Goal: Information Seeking & Learning: Learn about a topic

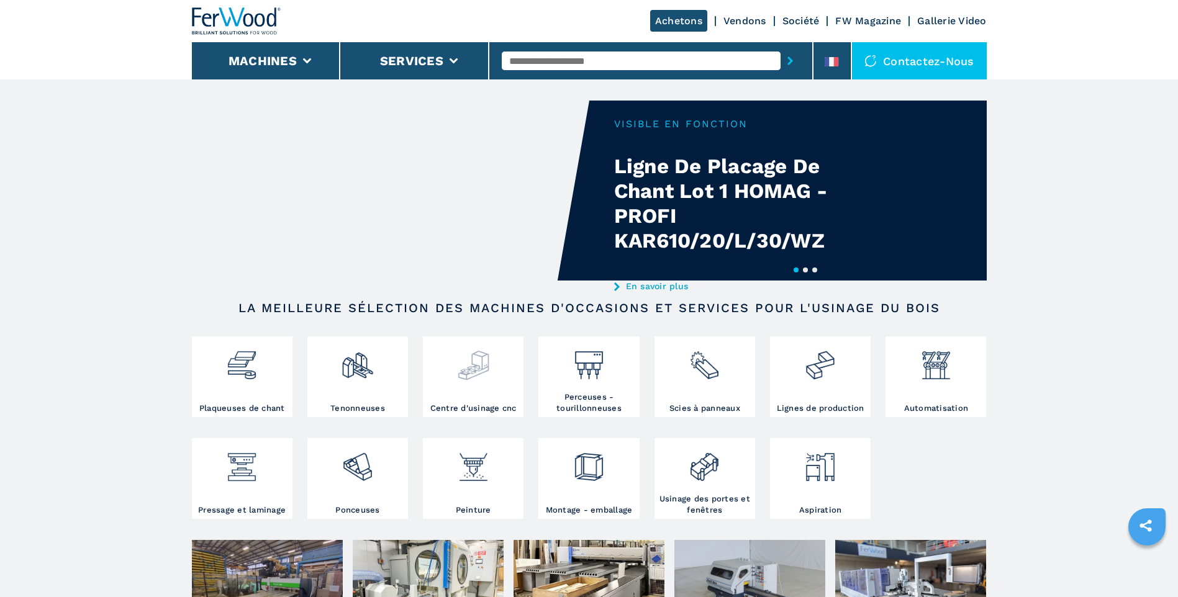
click at [480, 376] on img at bounding box center [473, 361] width 33 height 42
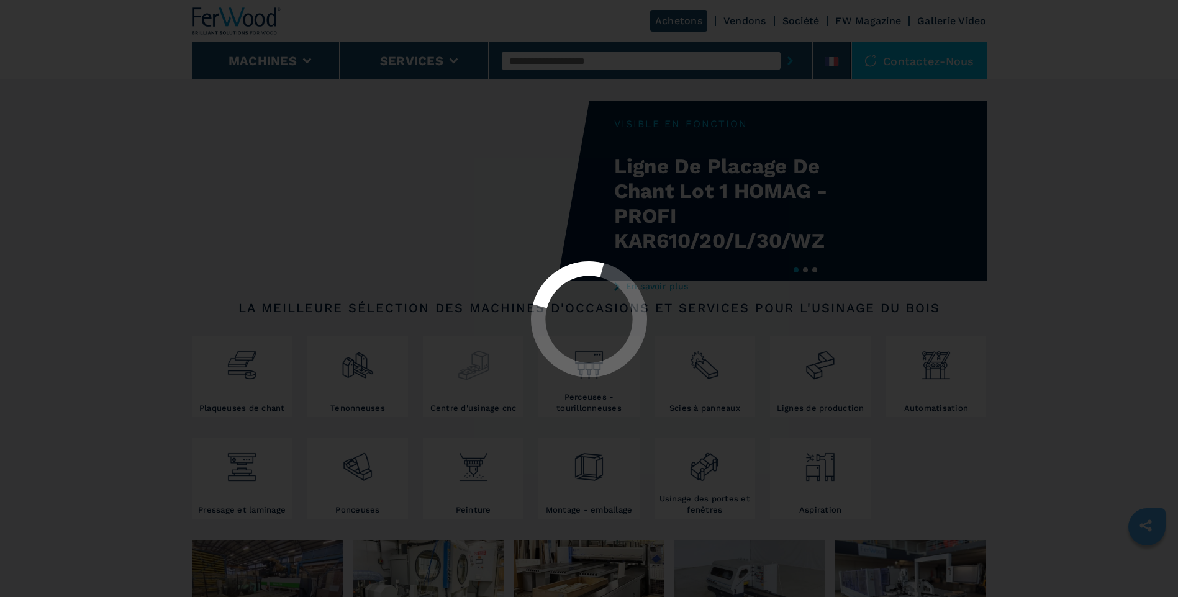
select select "**********"
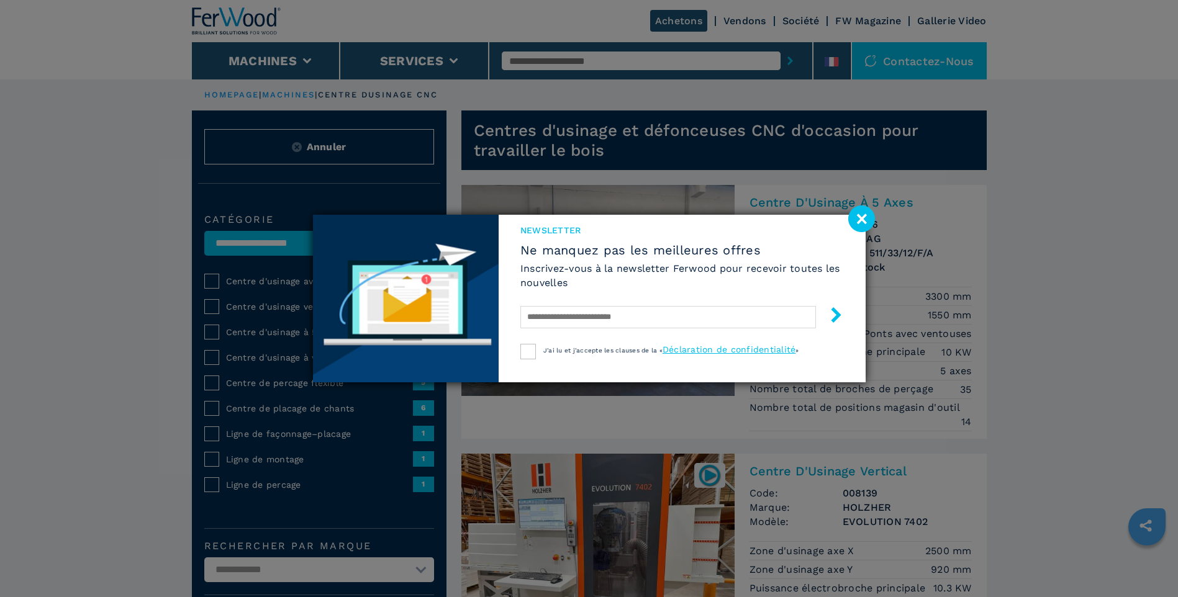
click at [862, 214] on image at bounding box center [861, 218] width 27 height 27
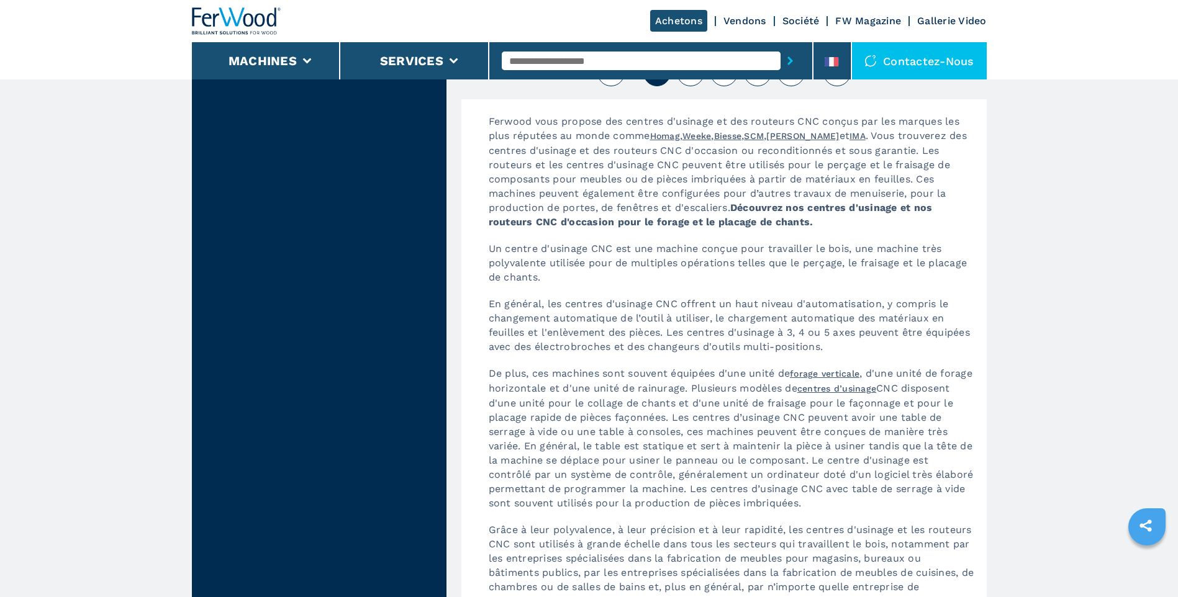
scroll to position [3228, 0]
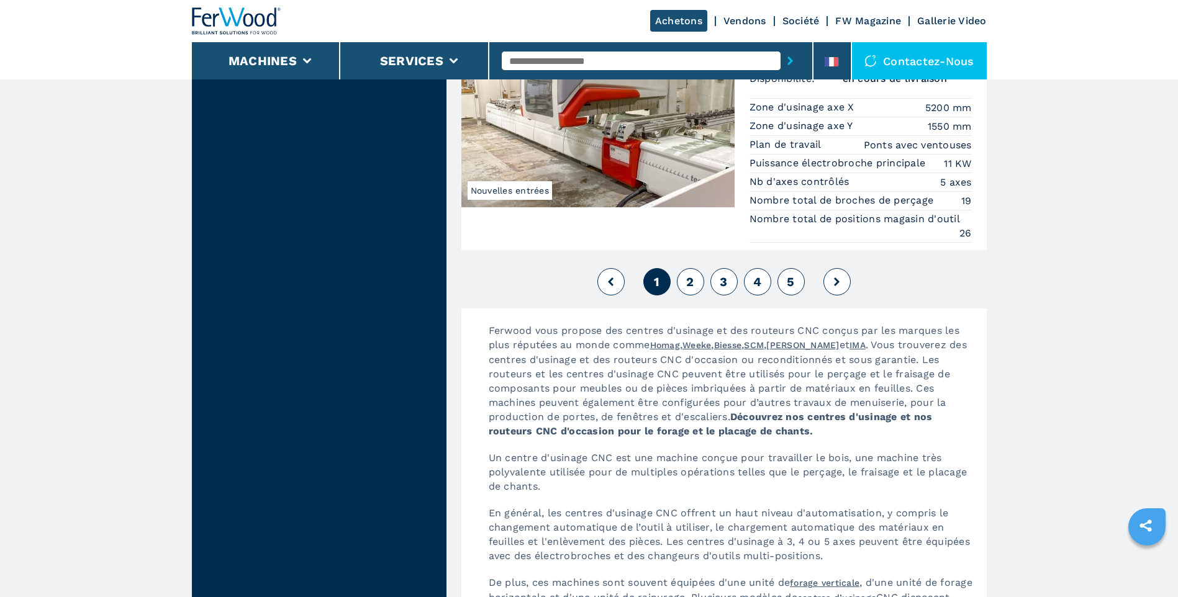
click at [837, 281] on icon at bounding box center [837, 281] width 6 height 9
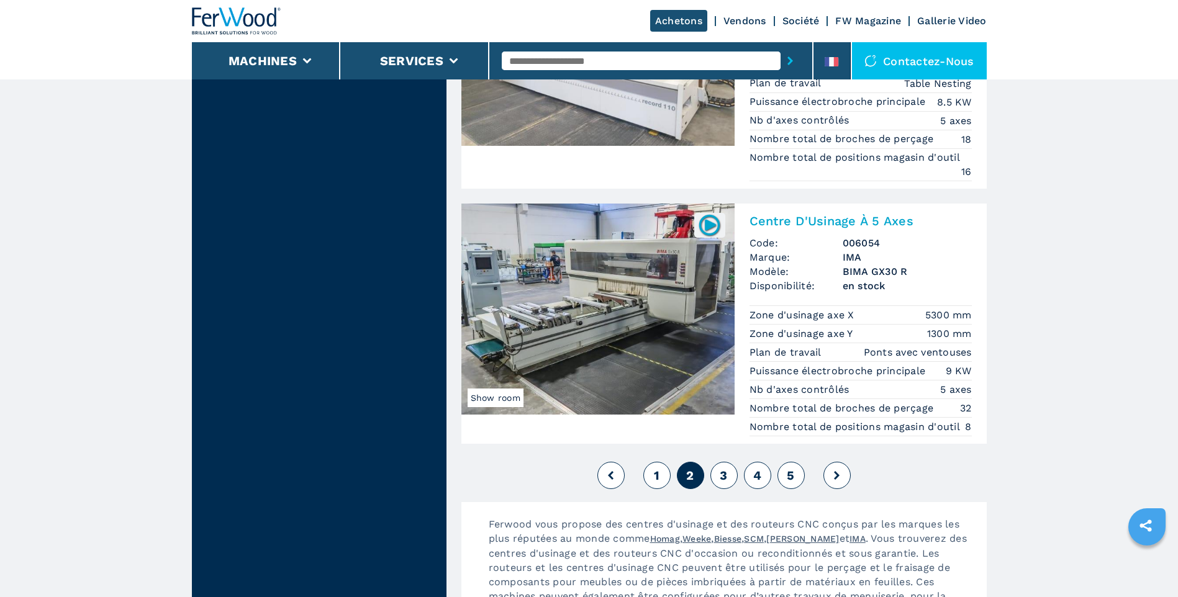
scroll to position [2980, 0]
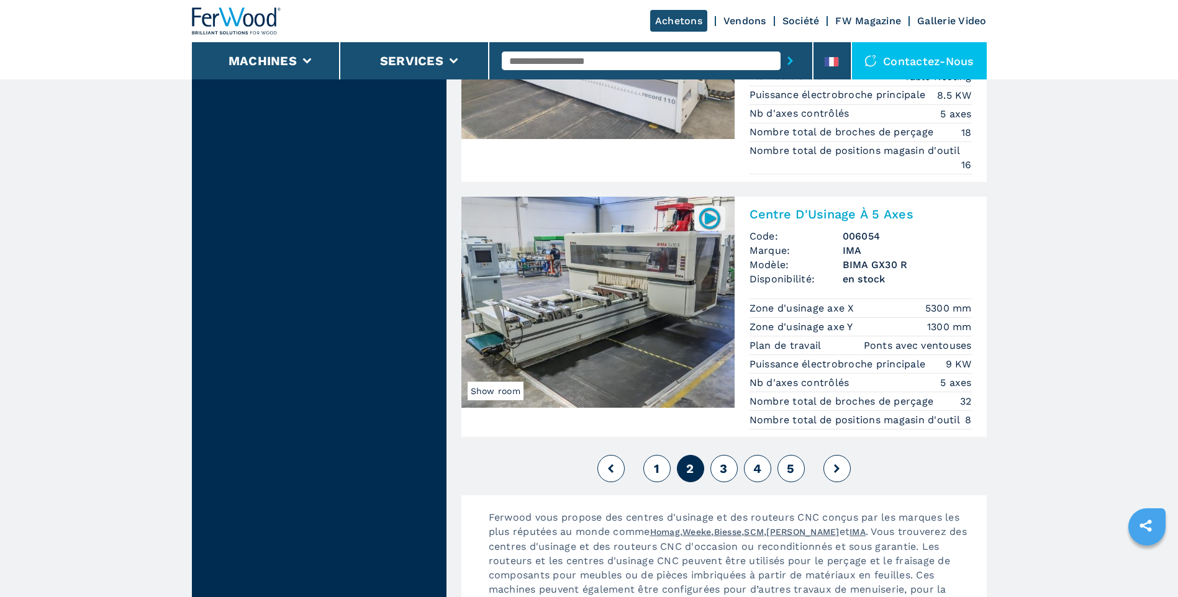
click at [832, 467] on button at bounding box center [836, 468] width 27 height 27
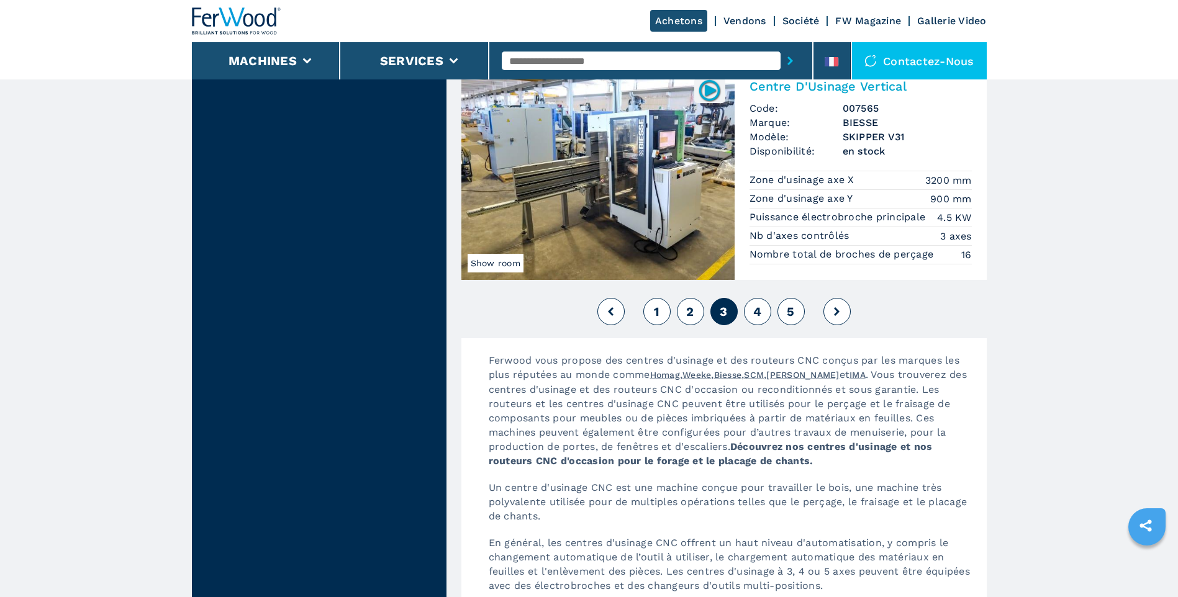
scroll to position [3228, 0]
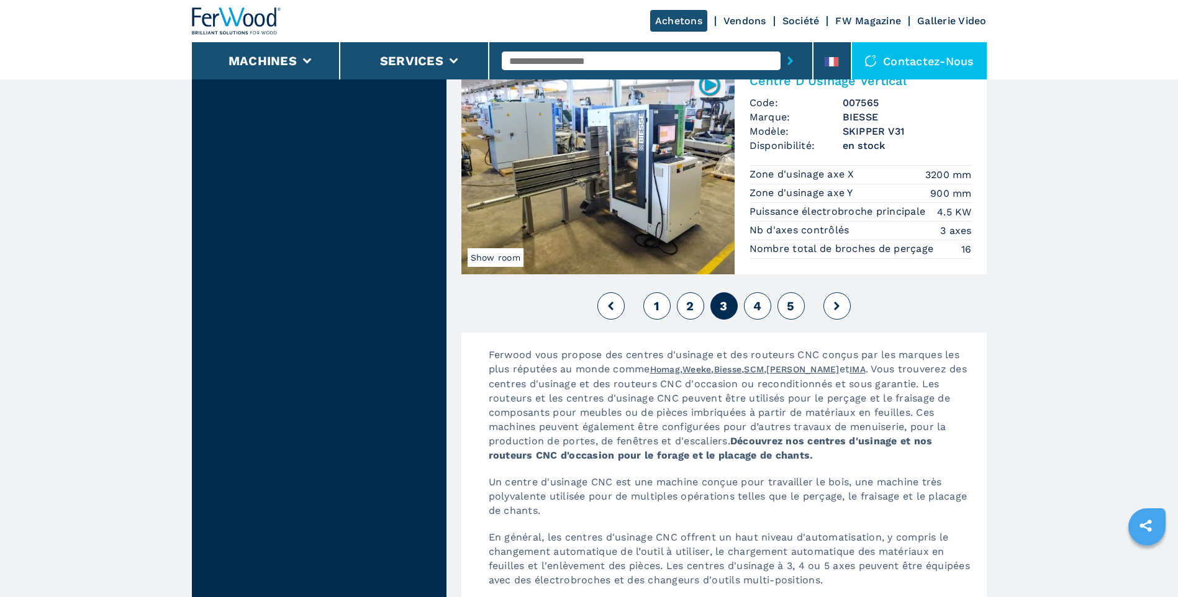
click at [835, 305] on icon at bounding box center [837, 306] width 6 height 9
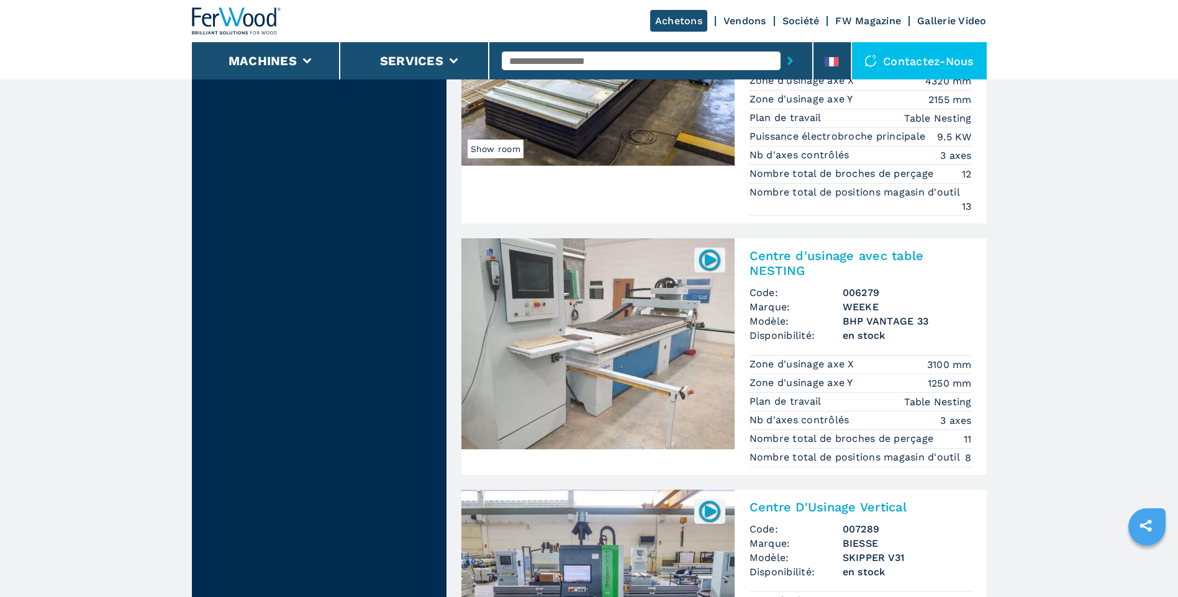
scroll to position [2980, 0]
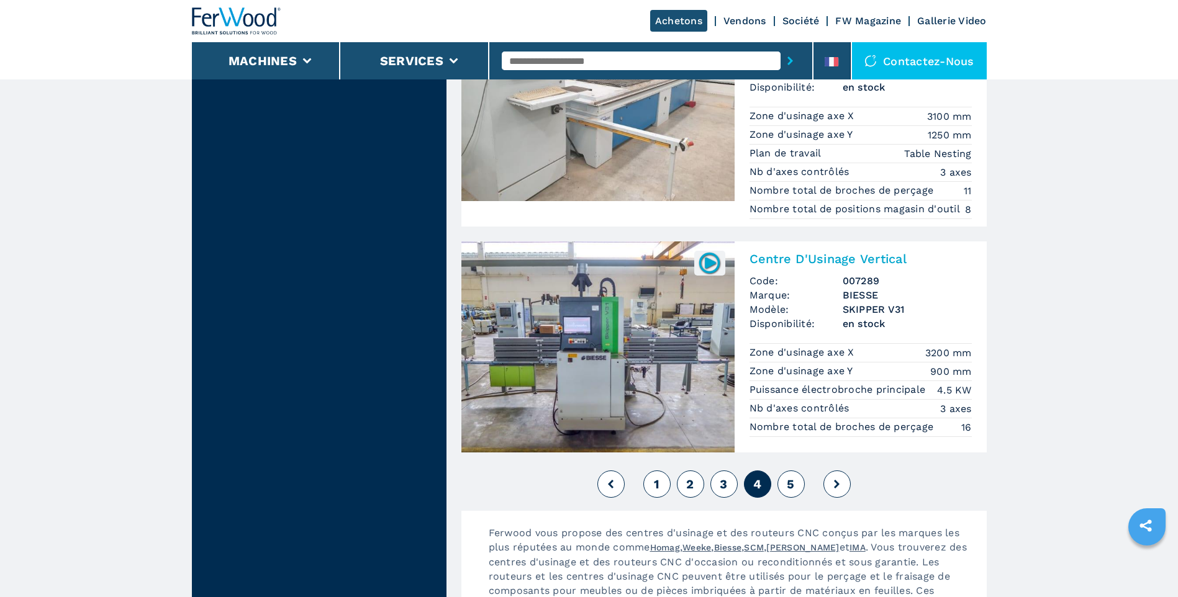
click at [839, 484] on icon at bounding box center [837, 484] width 6 height 9
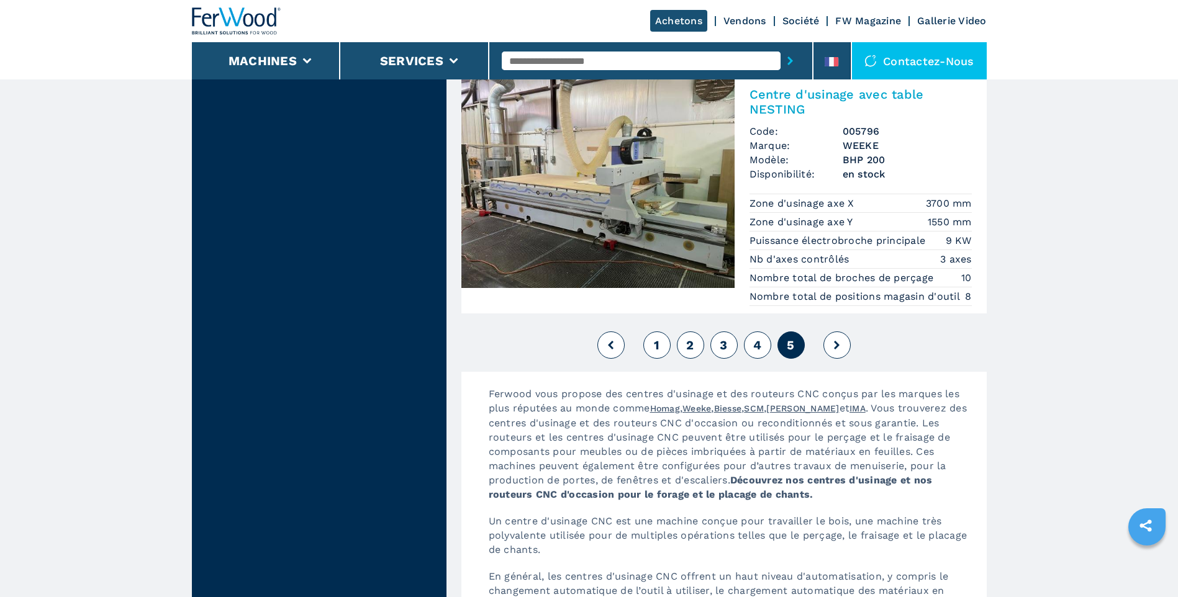
scroll to position [2731, 0]
click at [836, 339] on button at bounding box center [836, 344] width 27 height 27
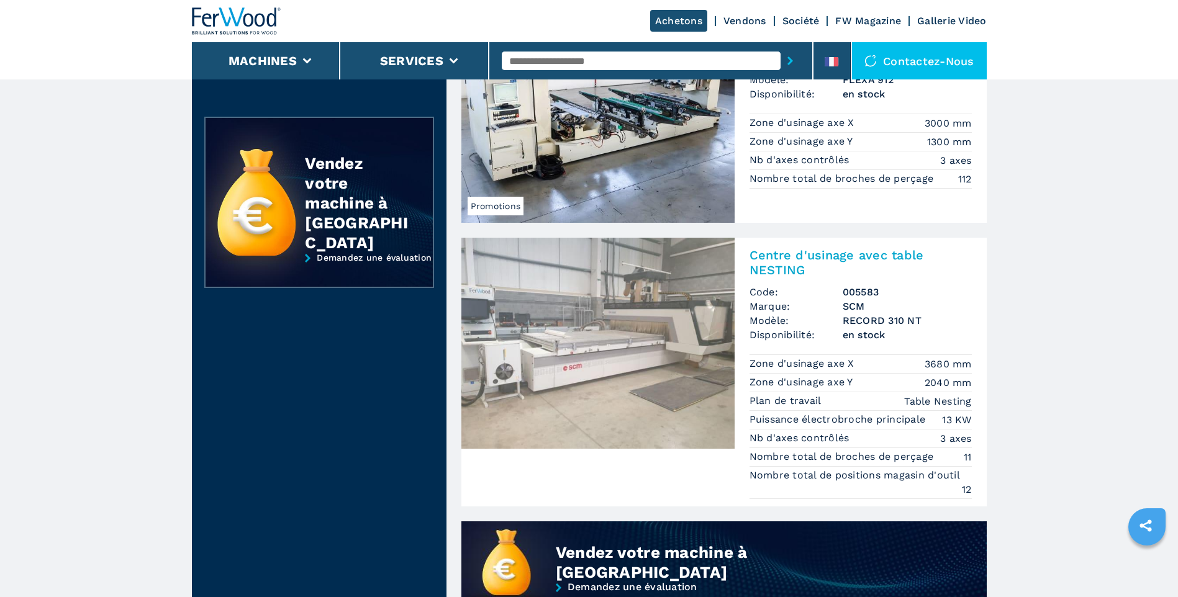
scroll to position [0, 0]
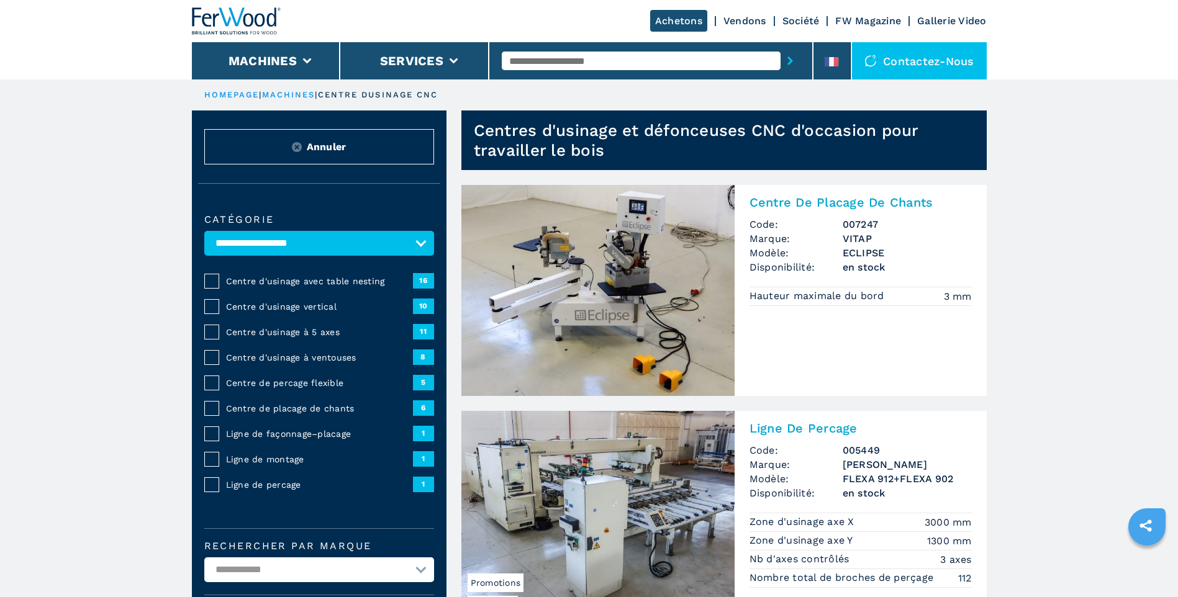
click at [594, 291] on img at bounding box center [597, 290] width 273 height 211
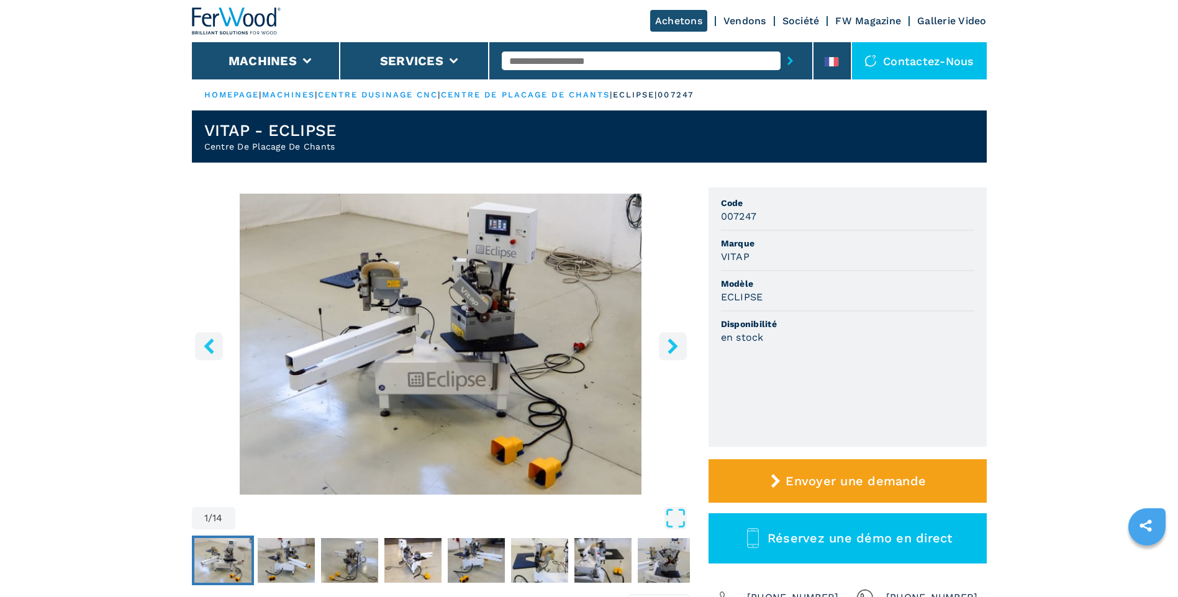
click at [675, 342] on icon "right-button" at bounding box center [673, 346] width 16 height 16
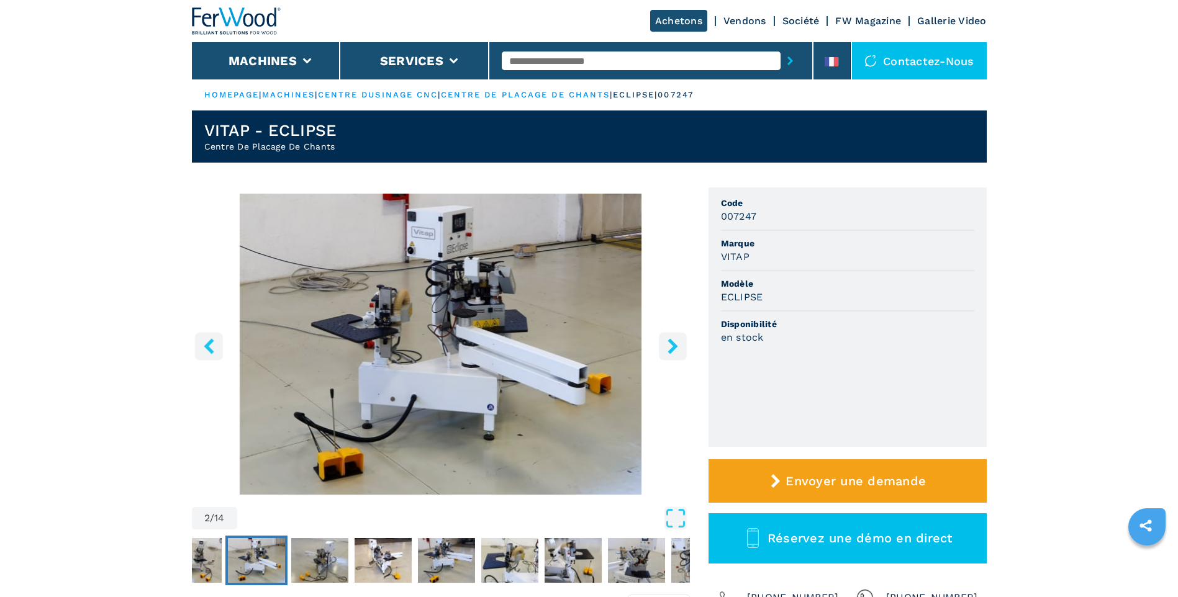
click at [675, 342] on icon "right-button" at bounding box center [673, 346] width 16 height 16
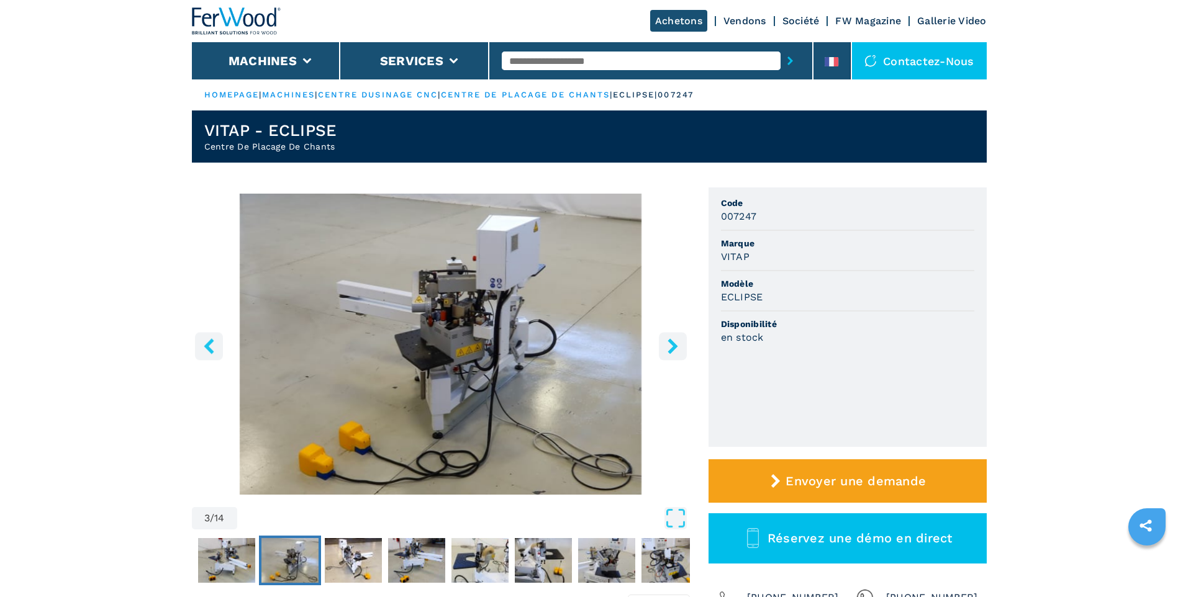
click at [675, 342] on icon "right-button" at bounding box center [673, 346] width 16 height 16
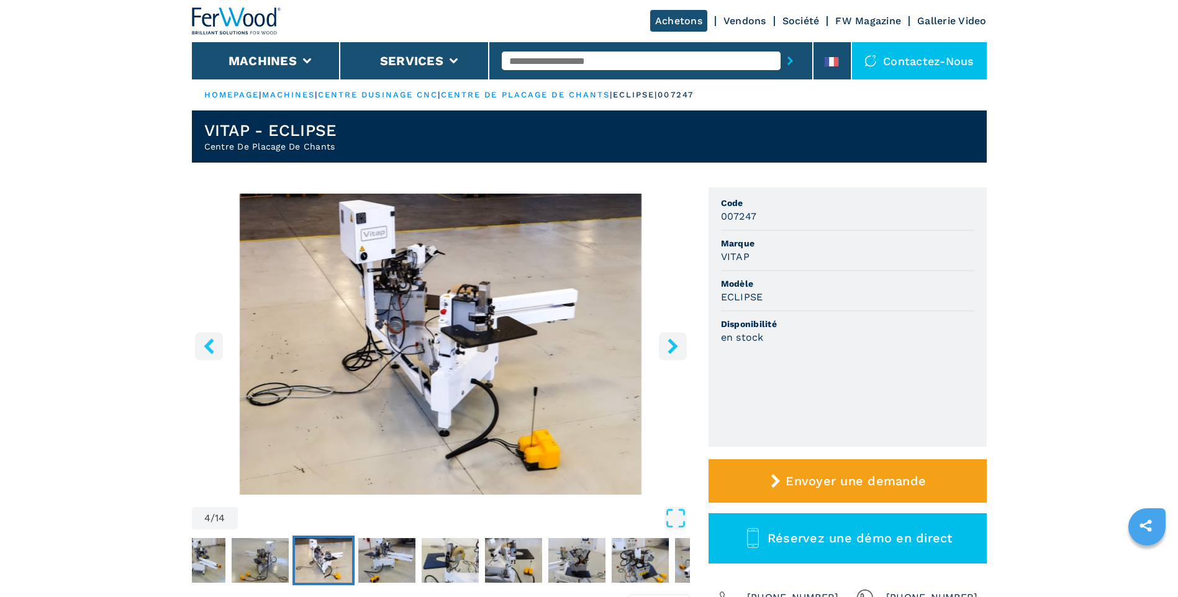
click at [675, 342] on icon "right-button" at bounding box center [673, 346] width 16 height 16
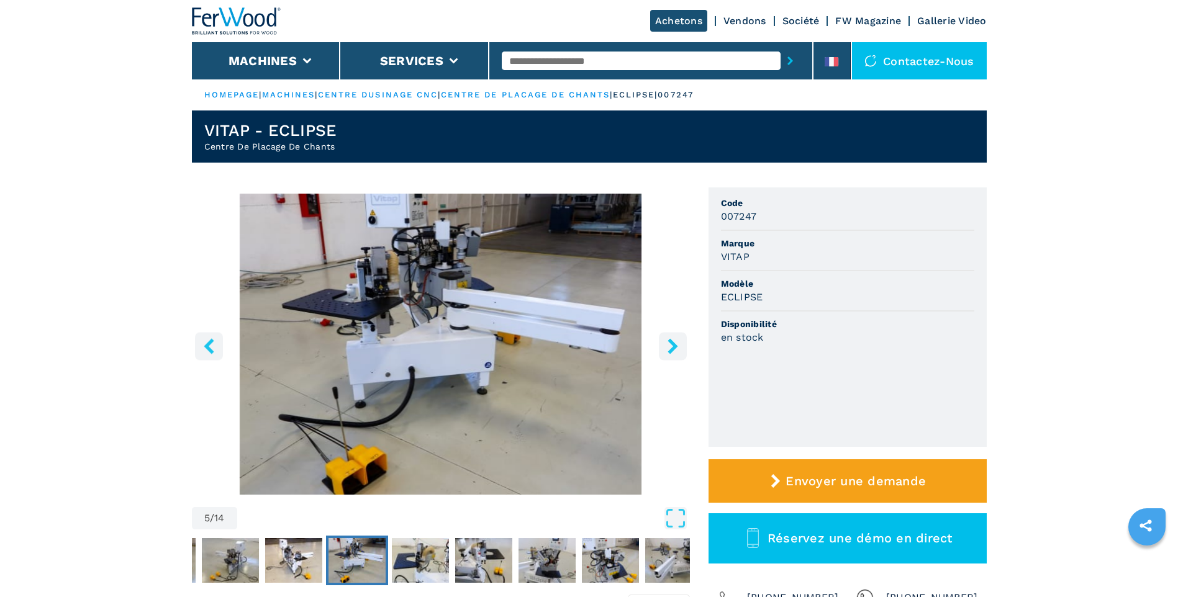
click at [675, 342] on icon "right-button" at bounding box center [673, 346] width 16 height 16
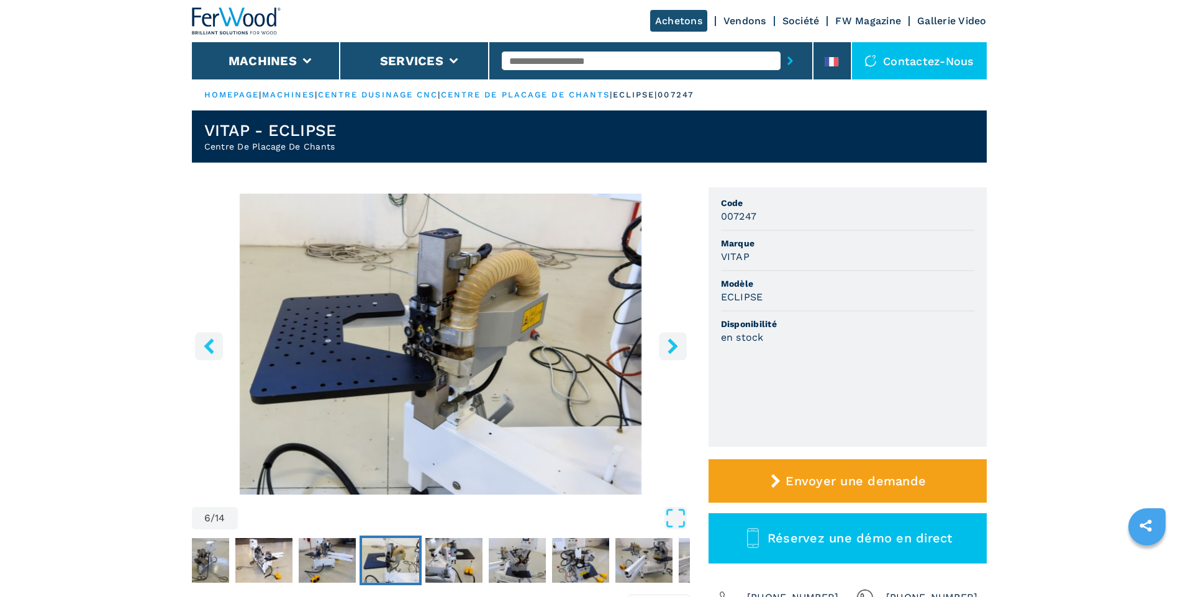
click at [675, 342] on icon "right-button" at bounding box center [673, 346] width 16 height 16
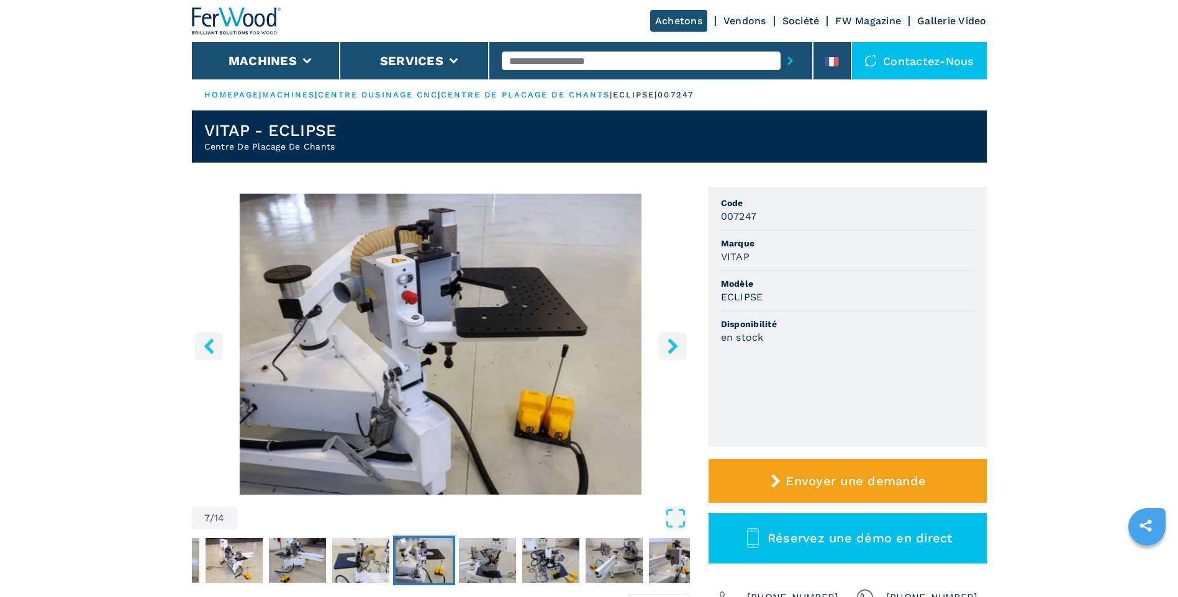
click at [675, 342] on icon "right-button" at bounding box center [673, 346] width 16 height 16
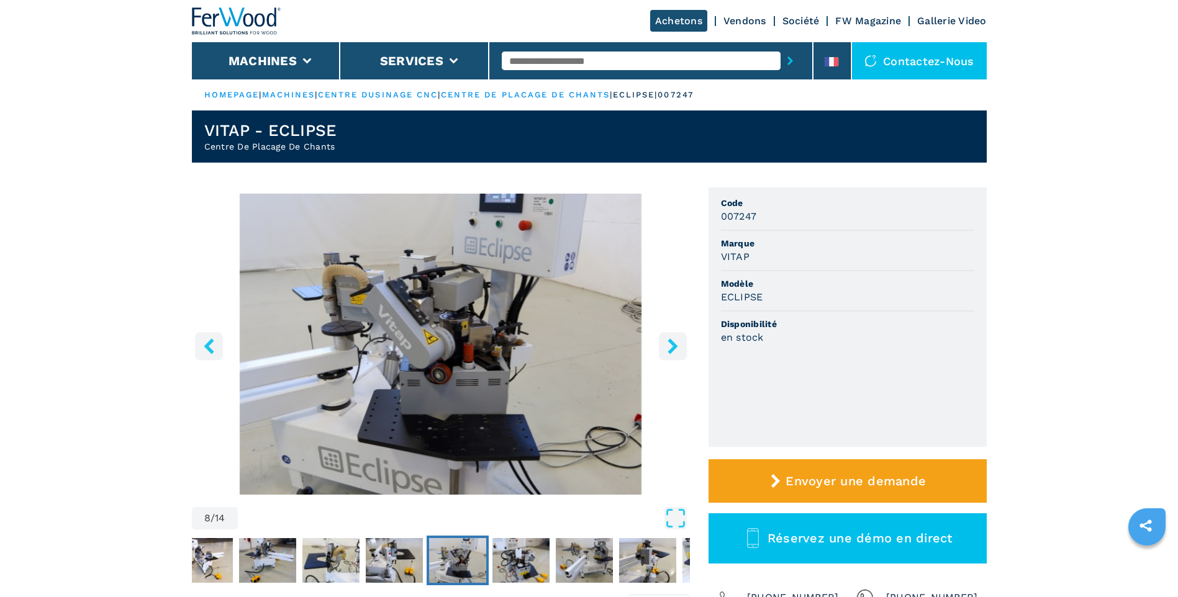
click at [675, 342] on icon "right-button" at bounding box center [673, 346] width 16 height 16
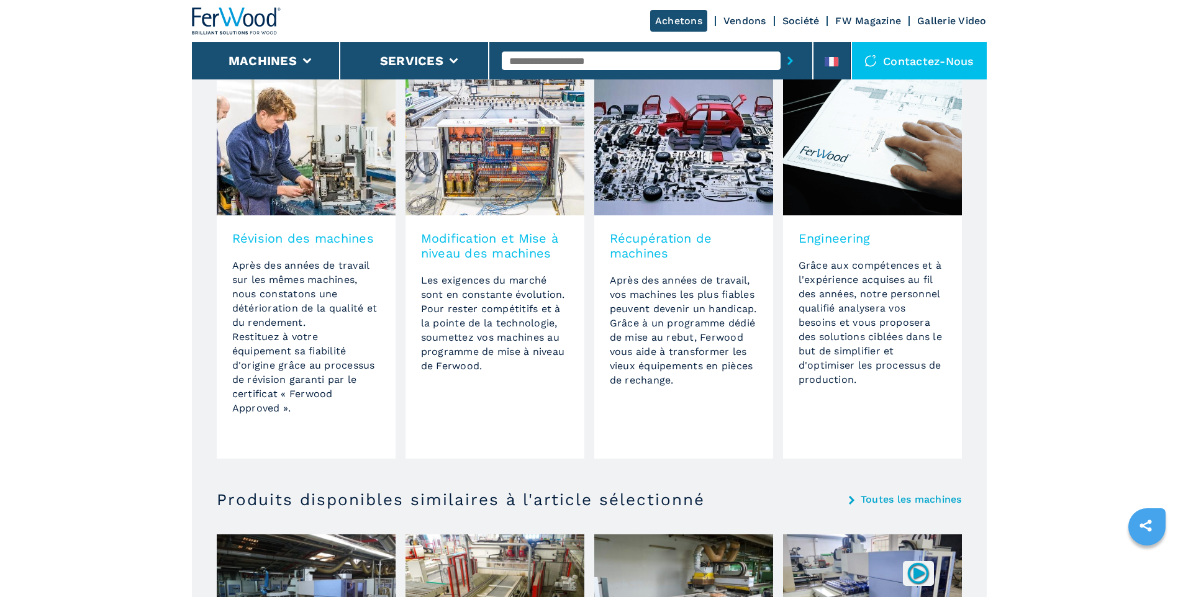
scroll to position [993, 0]
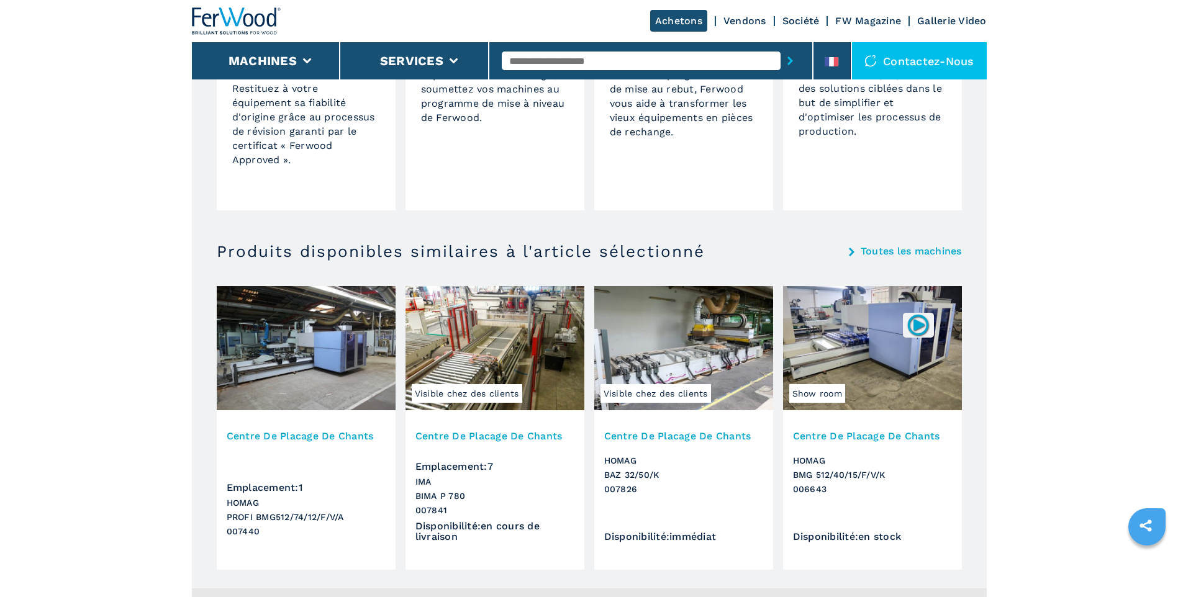
click at [329, 353] on img at bounding box center [306, 348] width 179 height 124
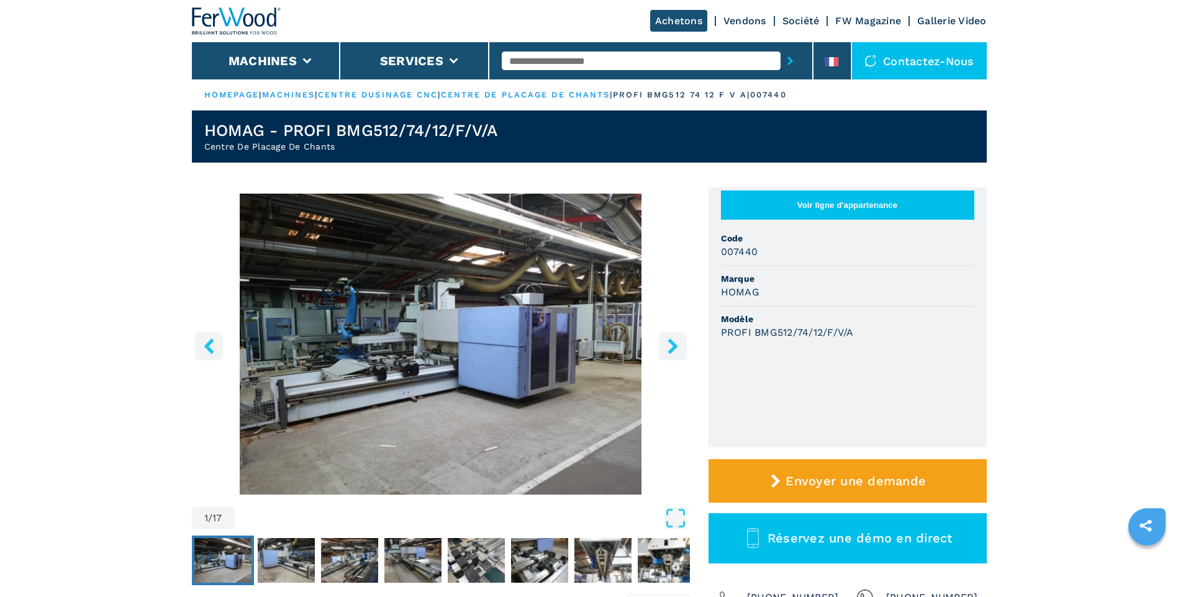
click at [393, 348] on img "Go to Slide 1" at bounding box center [441, 344] width 498 height 301
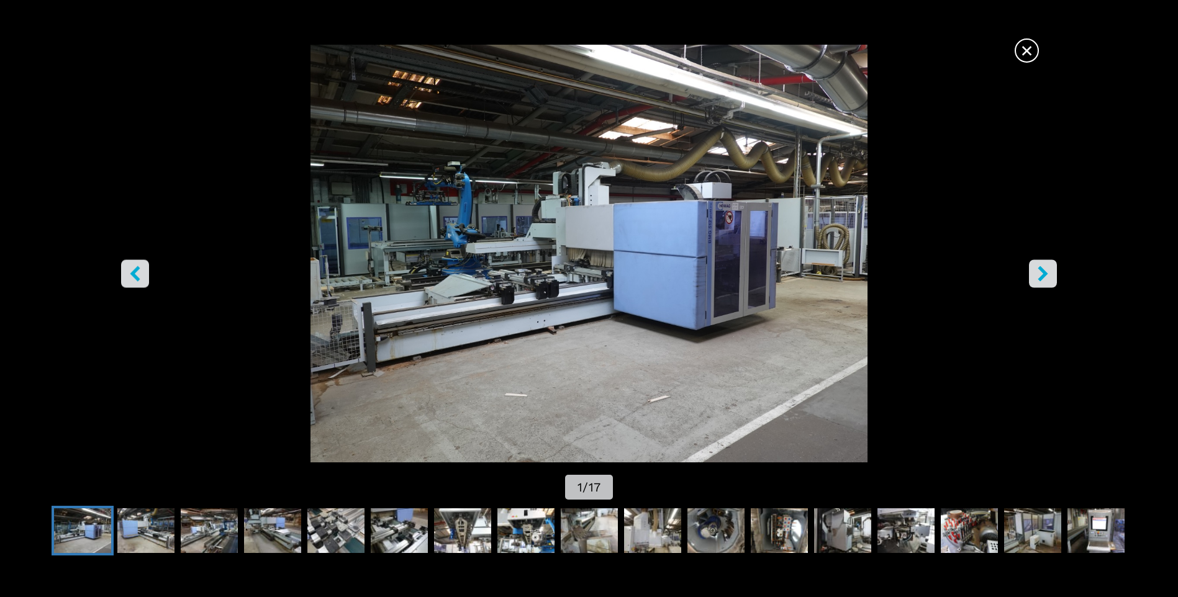
click at [74, 389] on img "Go to Slide 1" at bounding box center [589, 254] width 1060 height 418
click at [1045, 274] on icon "right-button" at bounding box center [1043, 274] width 10 height 16
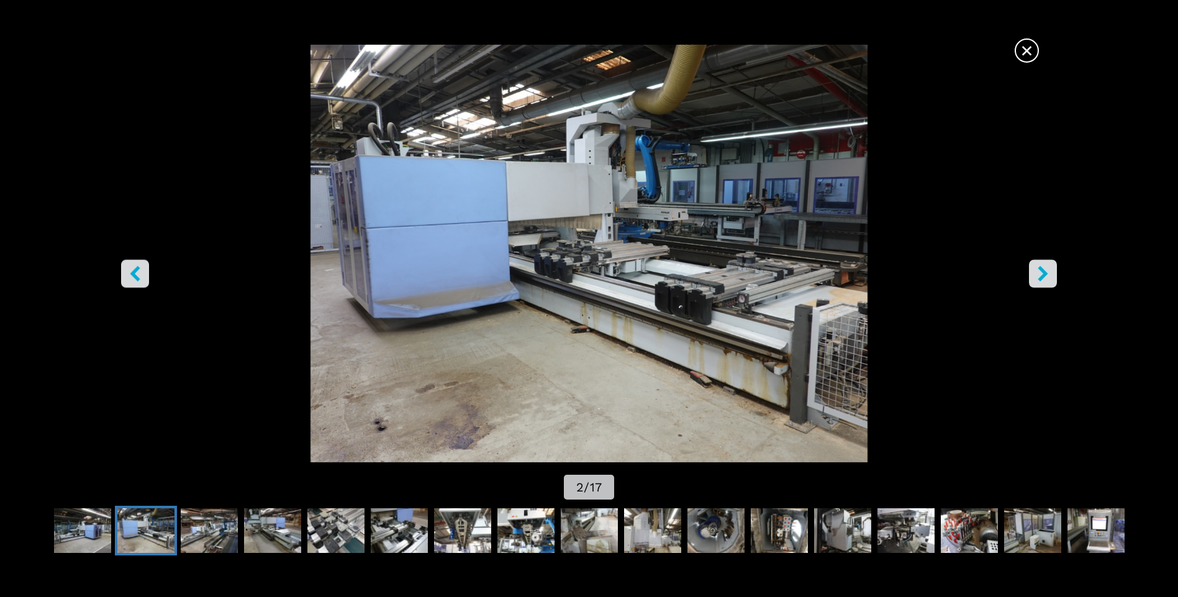
click at [1045, 274] on icon "right-button" at bounding box center [1043, 274] width 10 height 16
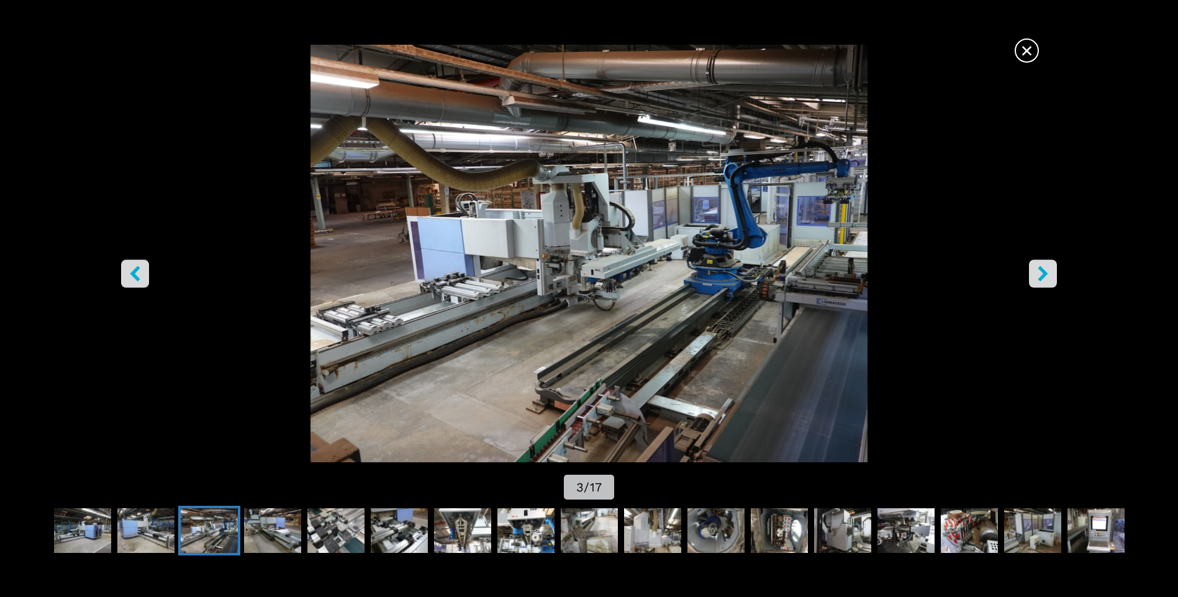
click at [1045, 274] on icon "right-button" at bounding box center [1043, 274] width 10 height 16
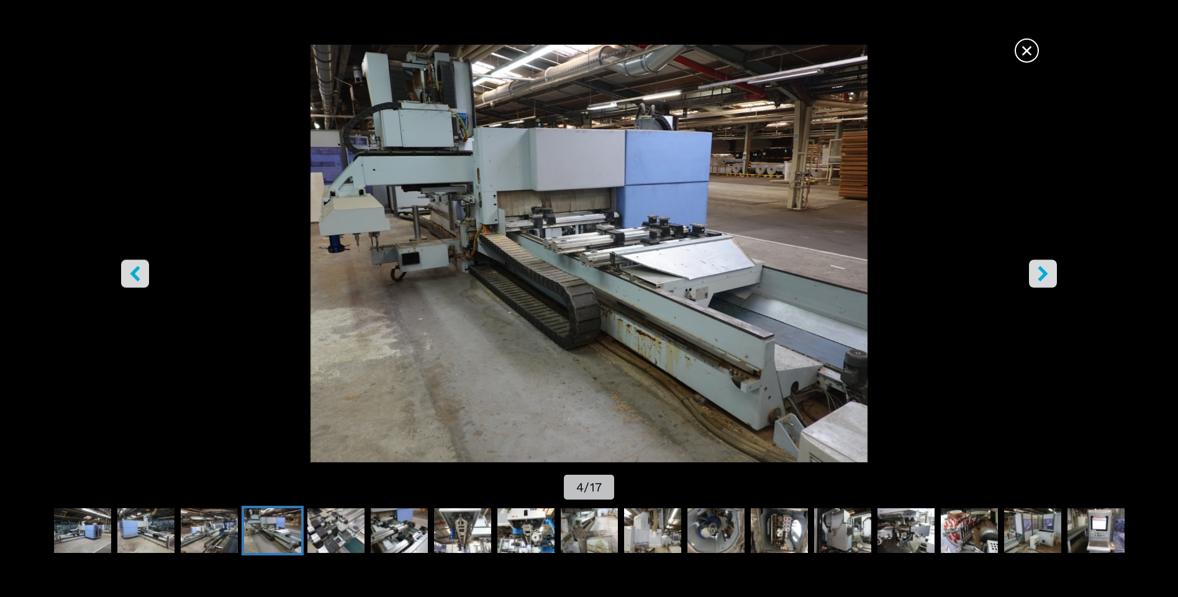
click at [1045, 274] on icon "right-button" at bounding box center [1043, 274] width 10 height 16
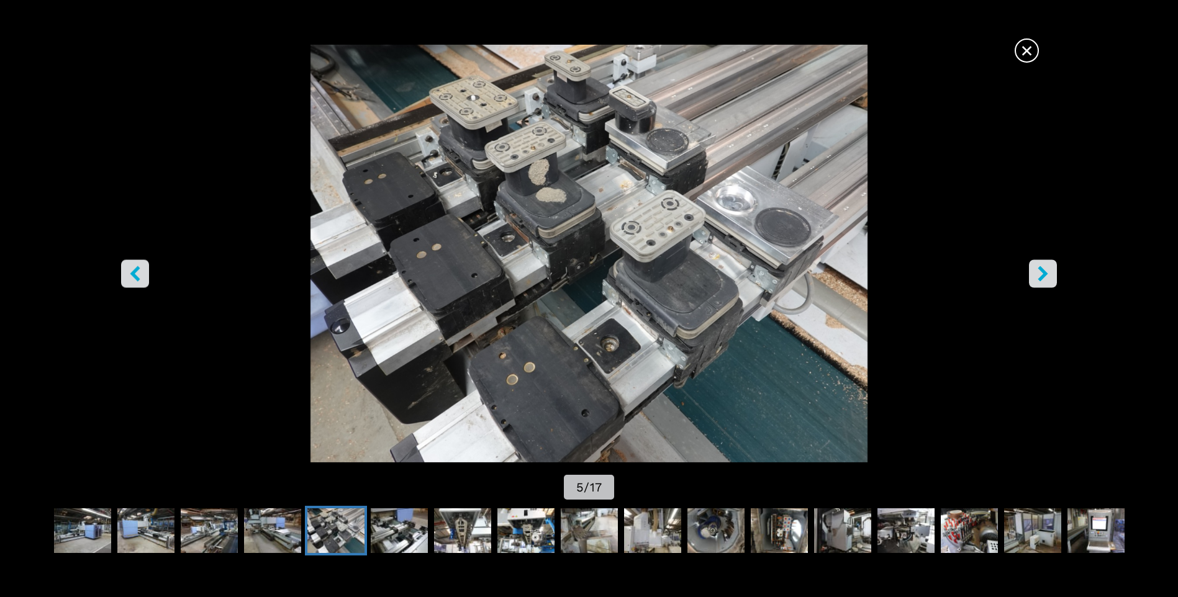
click at [1044, 274] on icon "right-button" at bounding box center [1043, 274] width 10 height 16
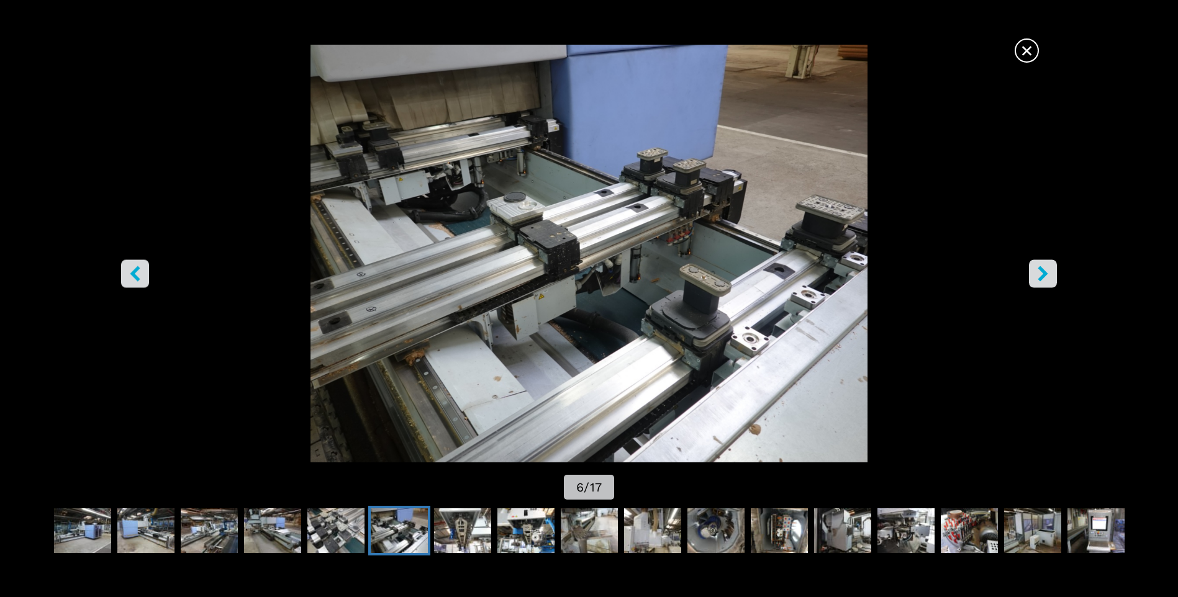
click at [1044, 274] on icon "right-button" at bounding box center [1043, 274] width 10 height 16
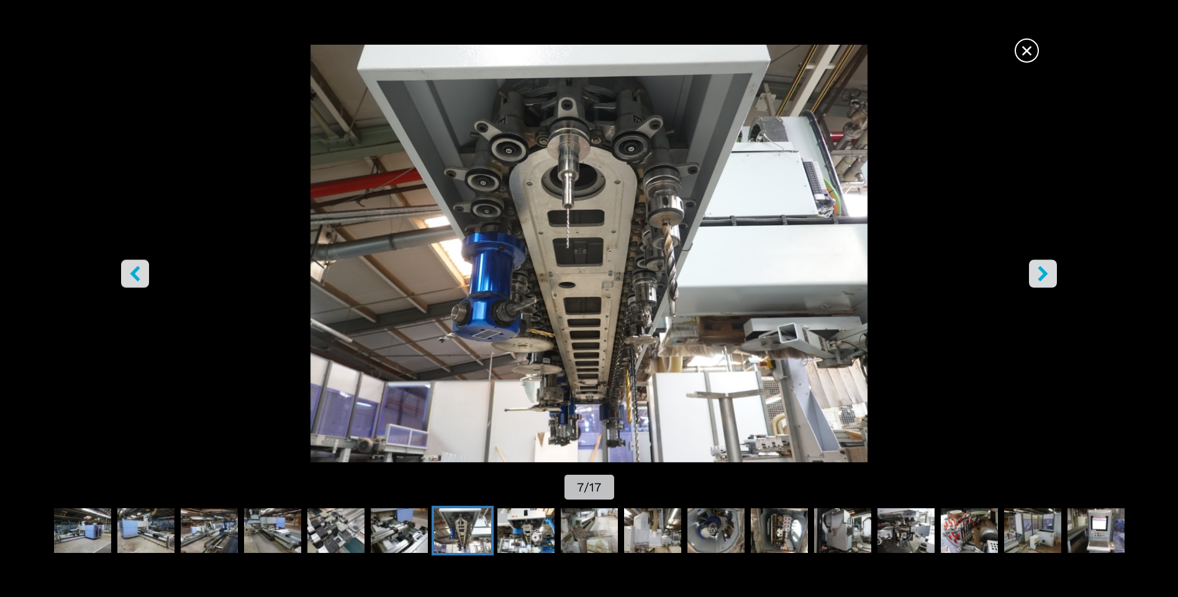
click at [1044, 274] on icon "right-button" at bounding box center [1043, 274] width 10 height 16
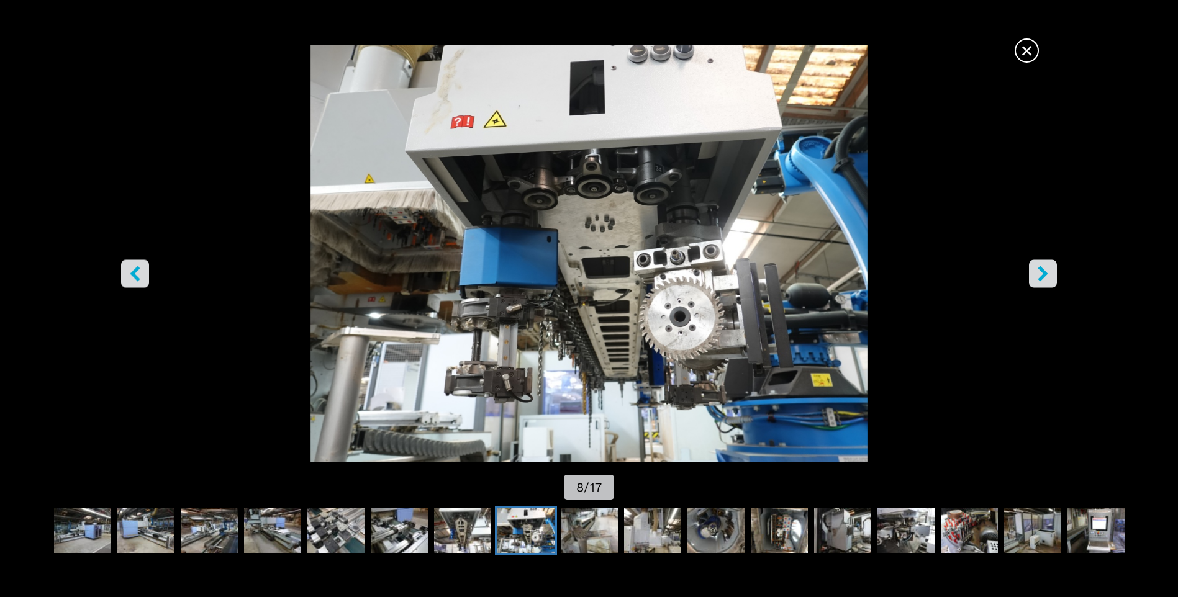
click at [1044, 274] on icon "right-button" at bounding box center [1043, 274] width 10 height 16
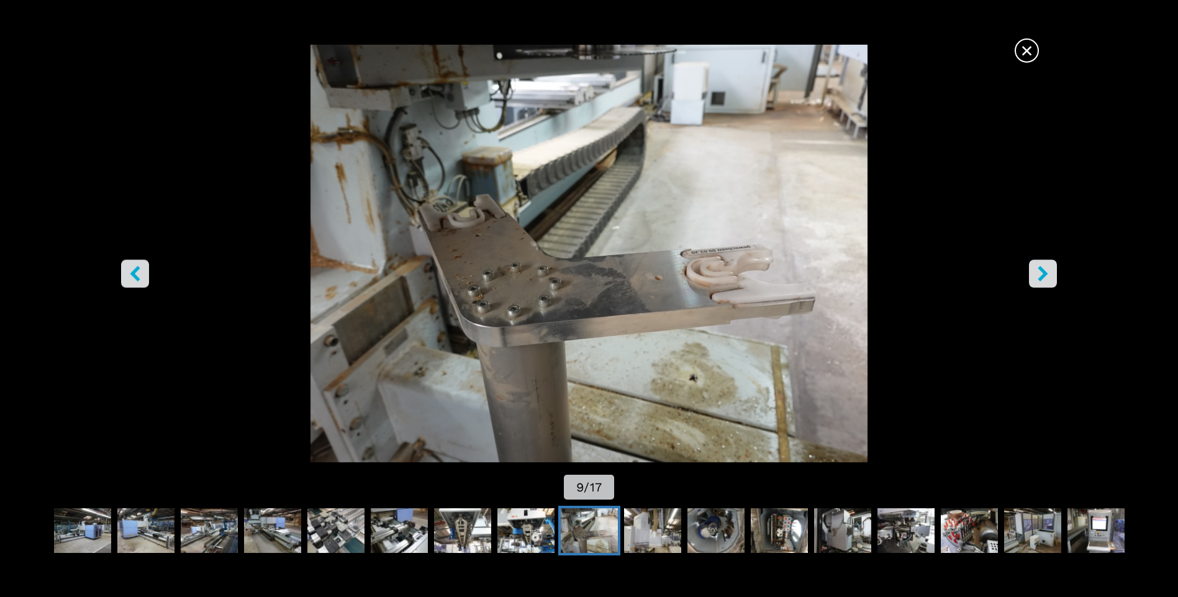
click at [1044, 274] on icon "right-button" at bounding box center [1043, 274] width 10 height 16
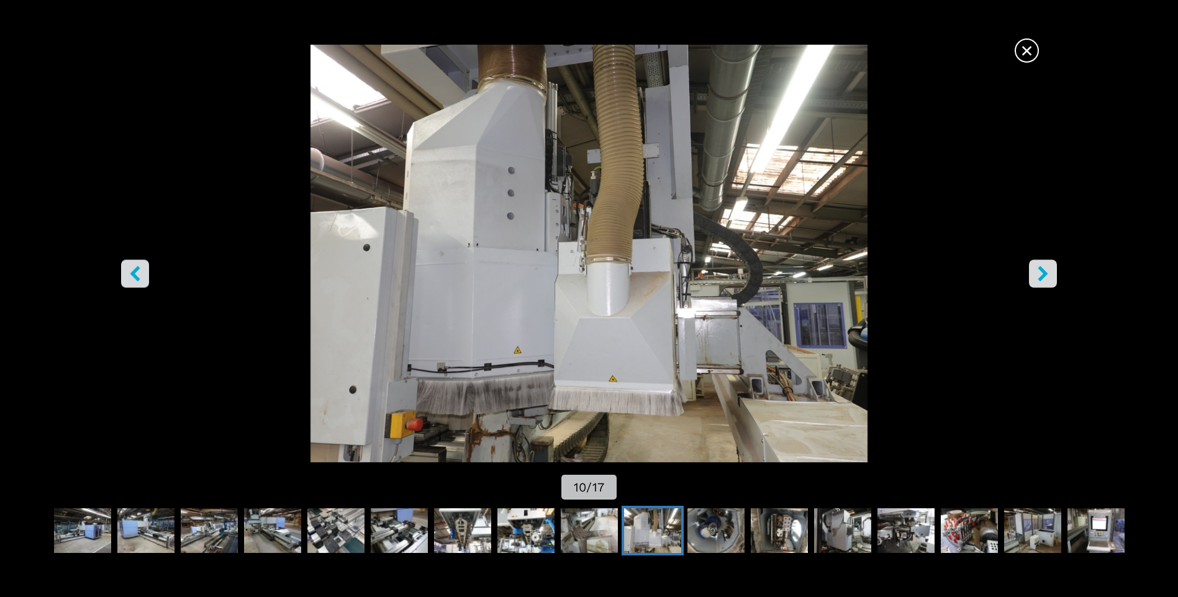
click at [1044, 274] on icon "right-button" at bounding box center [1043, 274] width 10 height 16
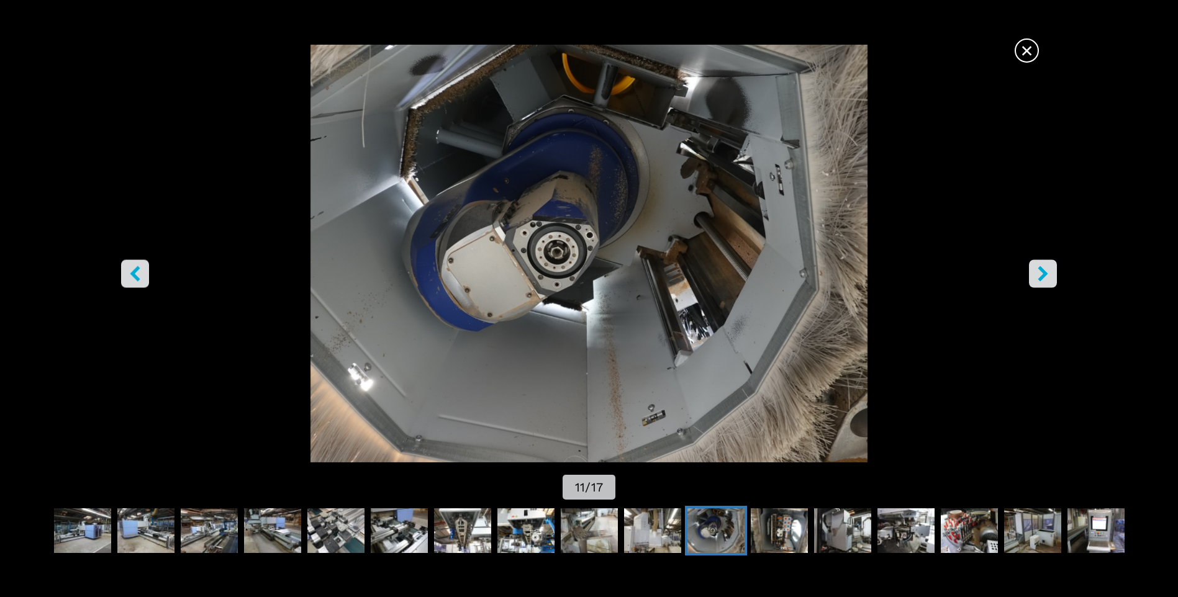
click at [1044, 274] on icon "right-button" at bounding box center [1043, 274] width 10 height 16
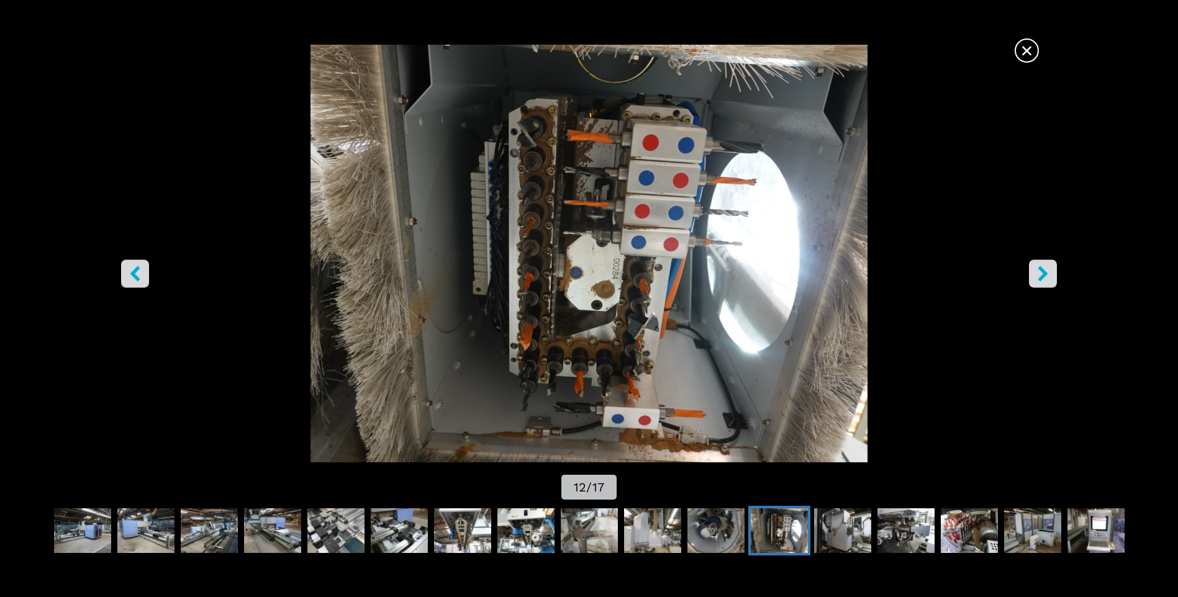
click at [1044, 274] on icon "right-button" at bounding box center [1043, 274] width 10 height 16
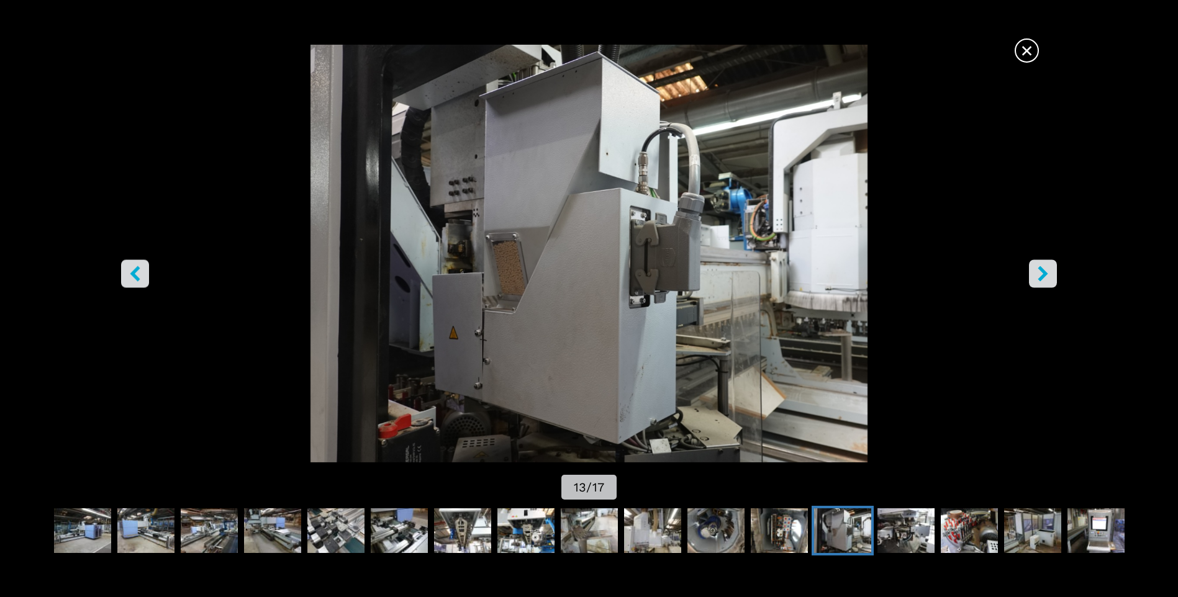
click at [1044, 274] on icon "right-button" at bounding box center [1043, 274] width 10 height 16
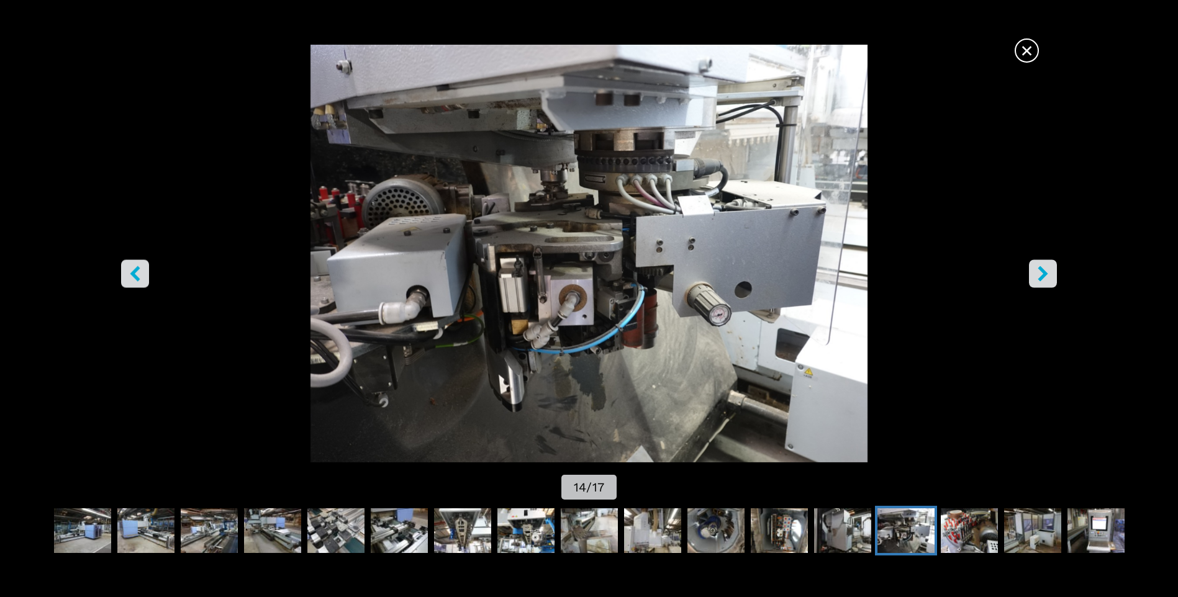
click at [1044, 274] on icon "right-button" at bounding box center [1043, 274] width 10 height 16
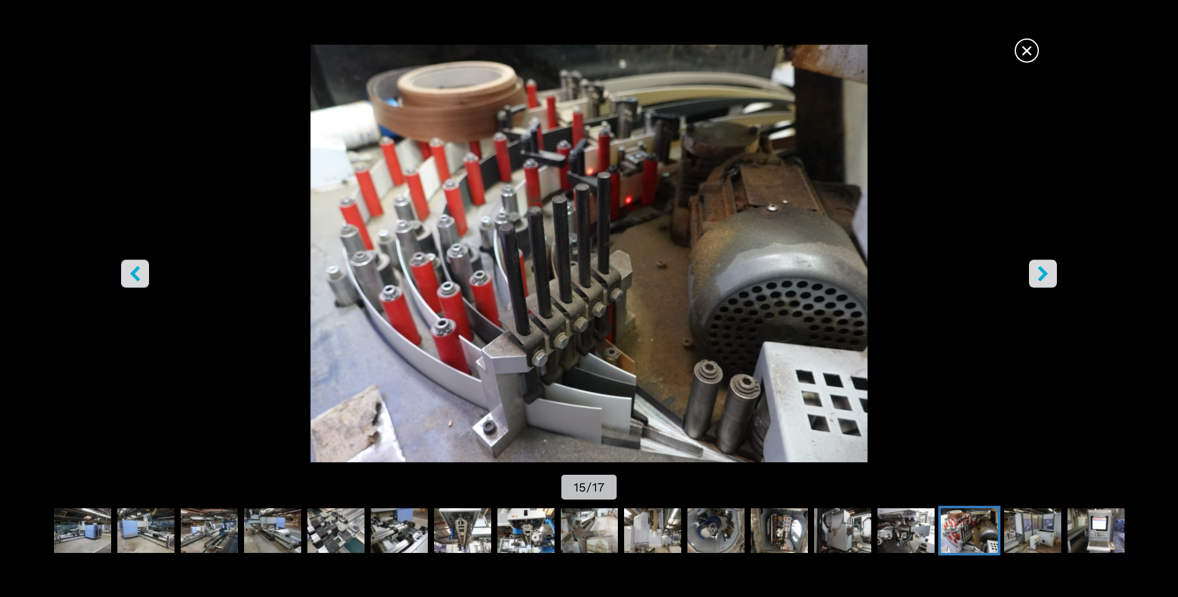
click at [1044, 274] on icon "right-button" at bounding box center [1043, 274] width 10 height 16
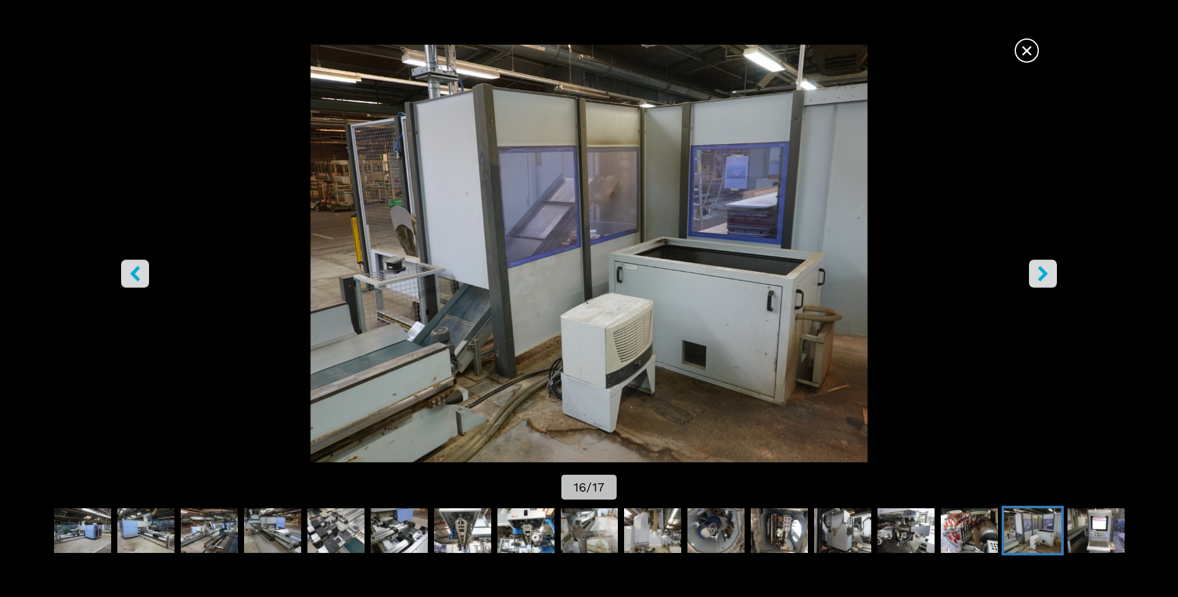
click at [1044, 274] on icon "right-button" at bounding box center [1043, 274] width 10 height 16
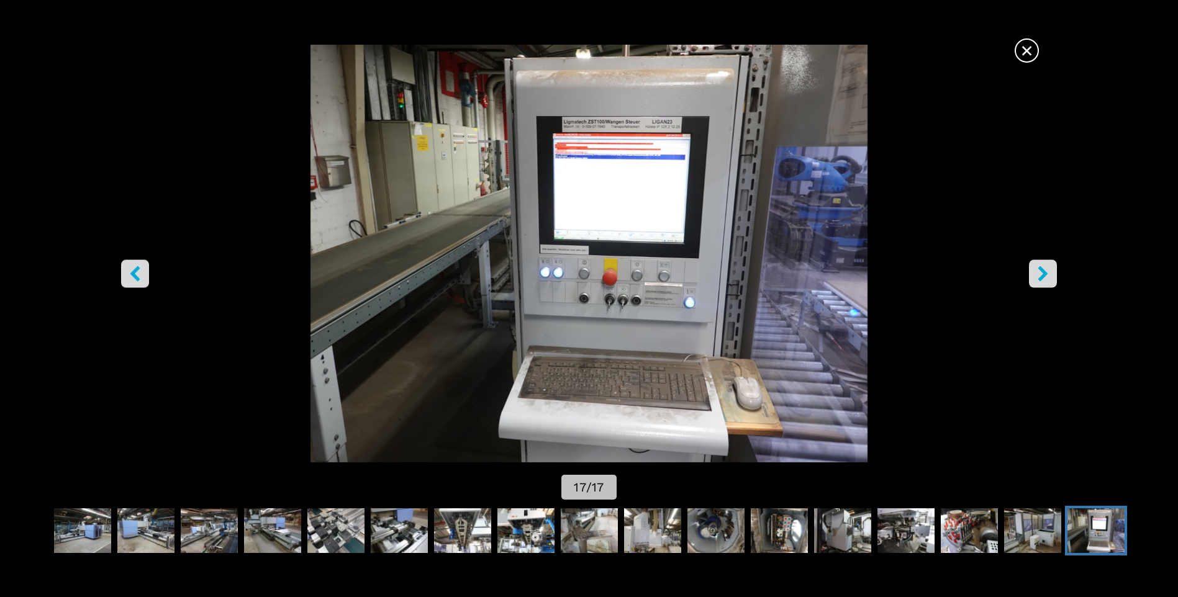
click at [1044, 274] on icon "right-button" at bounding box center [1043, 274] width 10 height 16
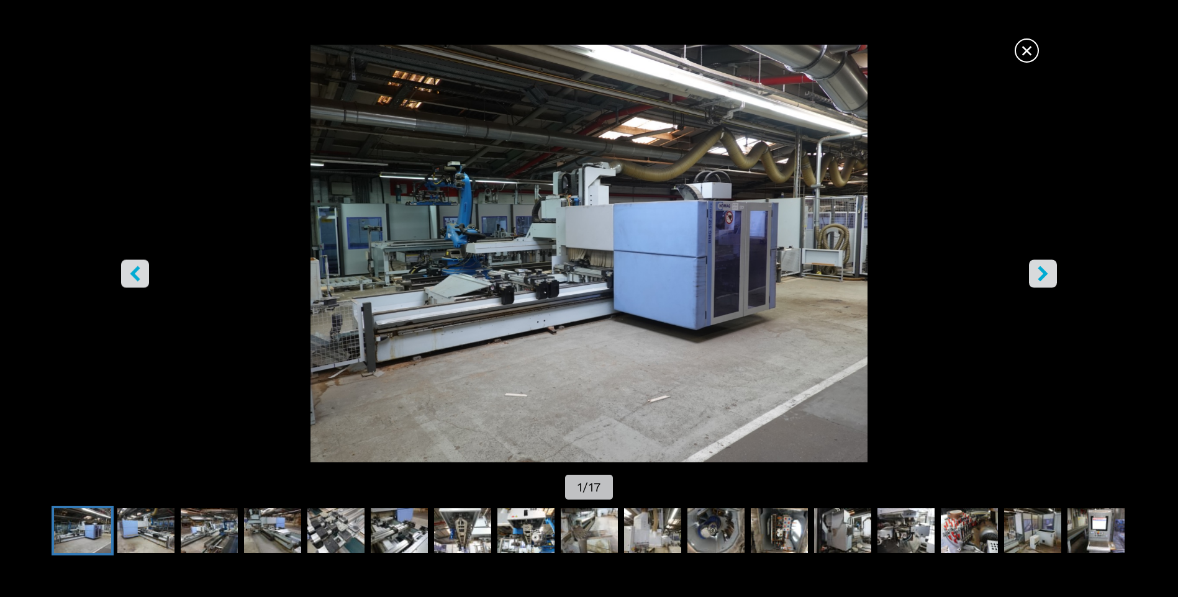
click at [1027, 55] on span "×" at bounding box center [1027, 48] width 22 height 22
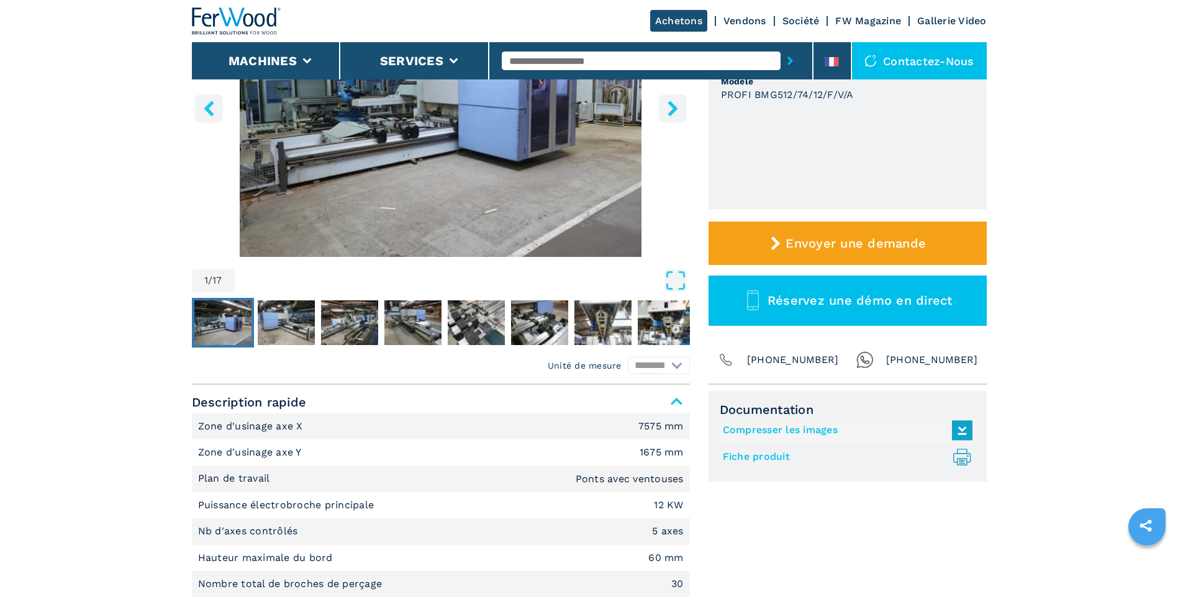
scroll to position [248, 0]
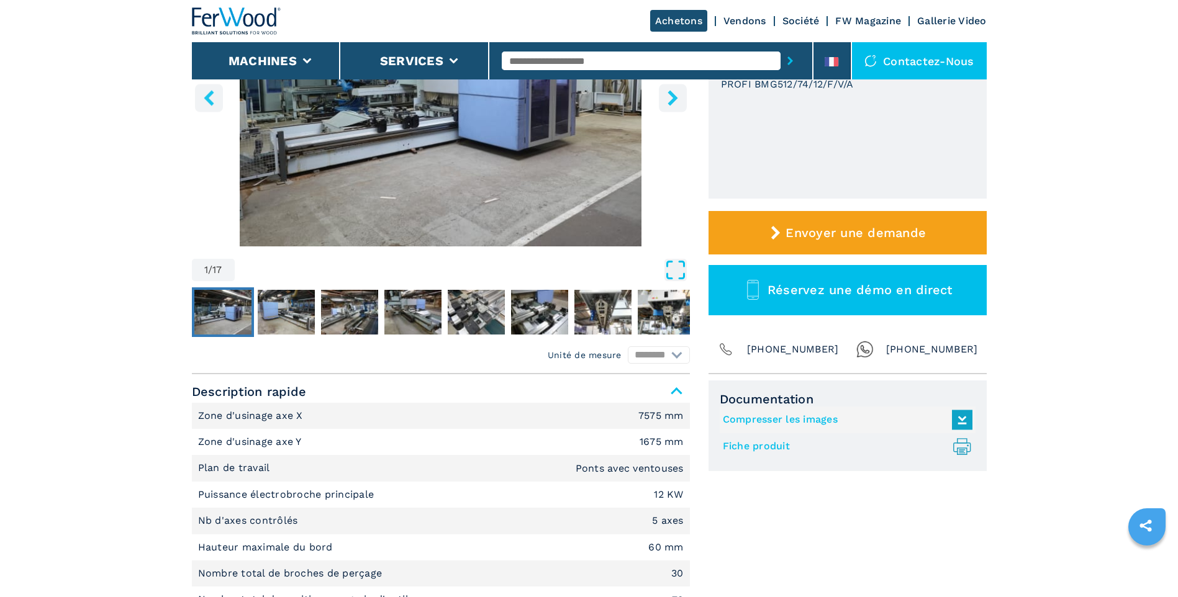
click at [671, 274] on icon "Open Fullscreen" at bounding box center [675, 270] width 22 height 22
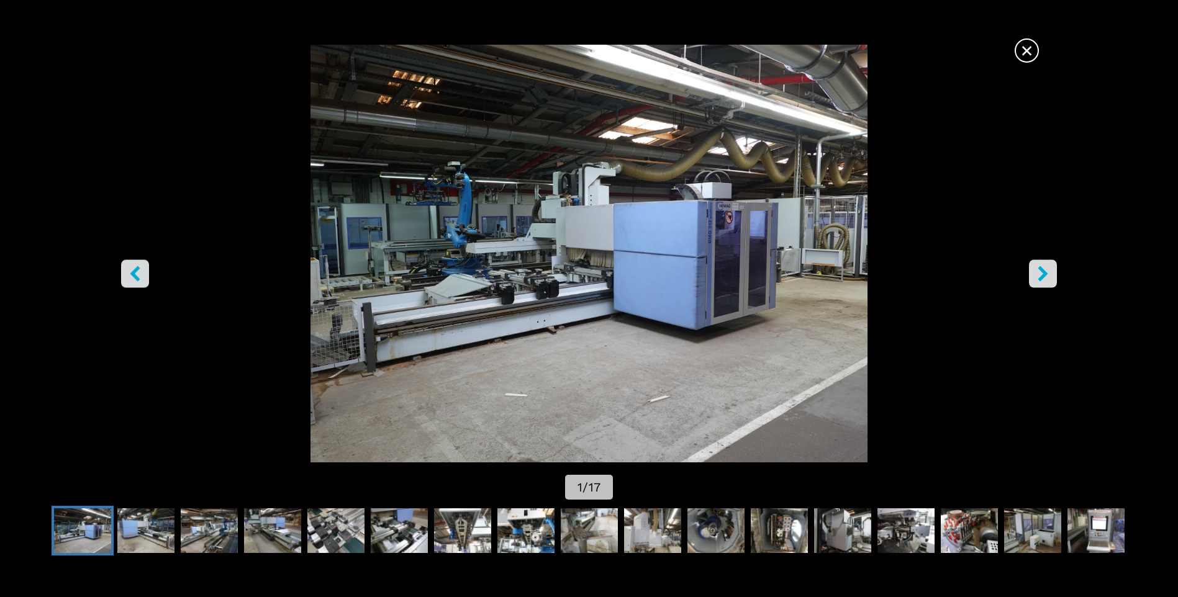
click at [1034, 48] on span "×" at bounding box center [1027, 48] width 22 height 22
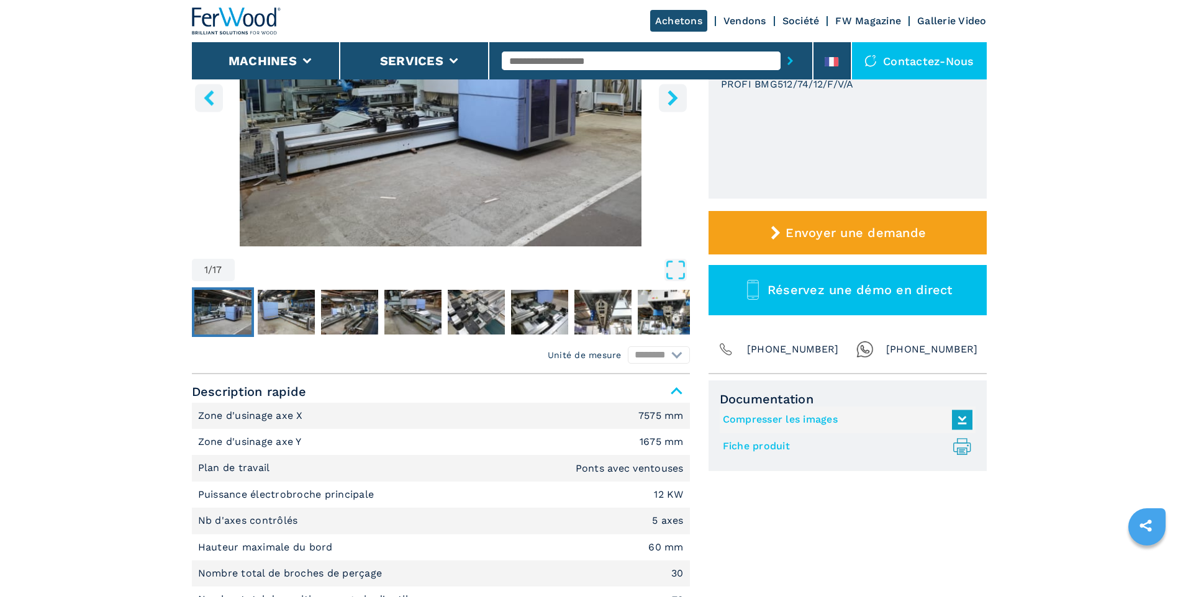
click at [766, 446] on link "Fiche produit .prefix__st0{stroke-linecap:round;stroke-linejoin:round}.prefix__…" at bounding box center [844, 446] width 243 height 20
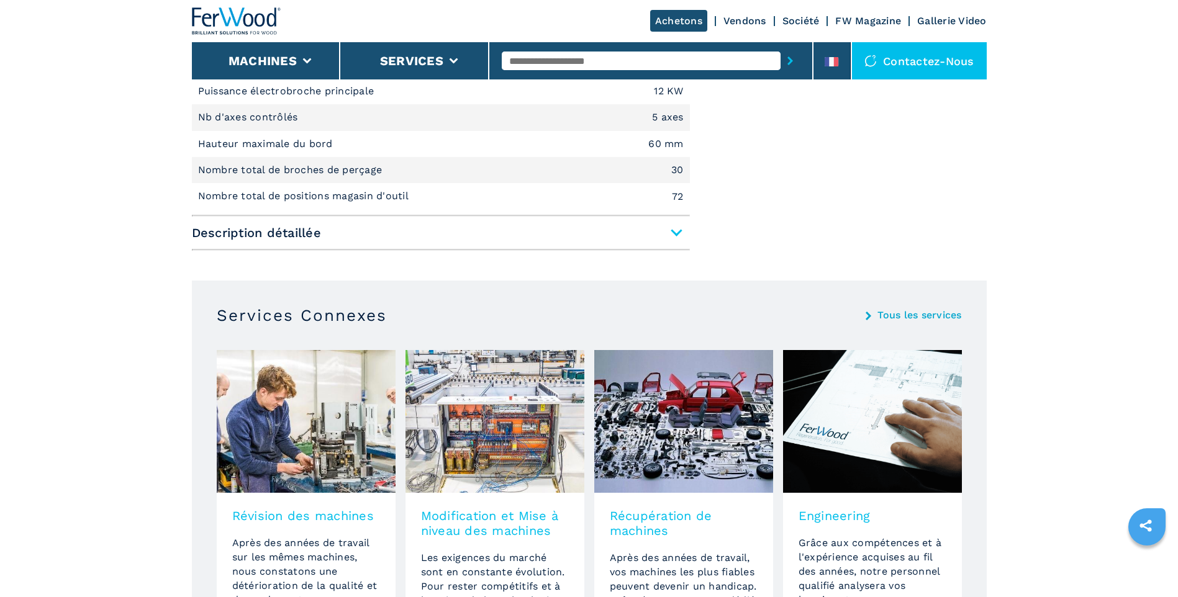
scroll to position [0, 0]
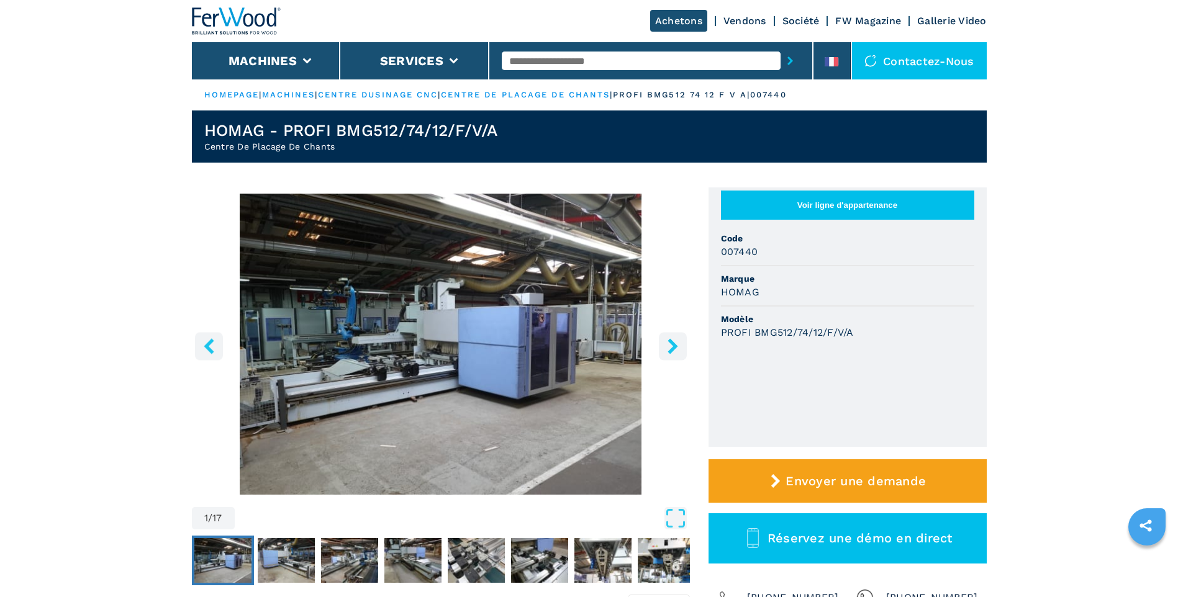
click at [503, 412] on img "Go to Slide 1" at bounding box center [441, 344] width 498 height 301
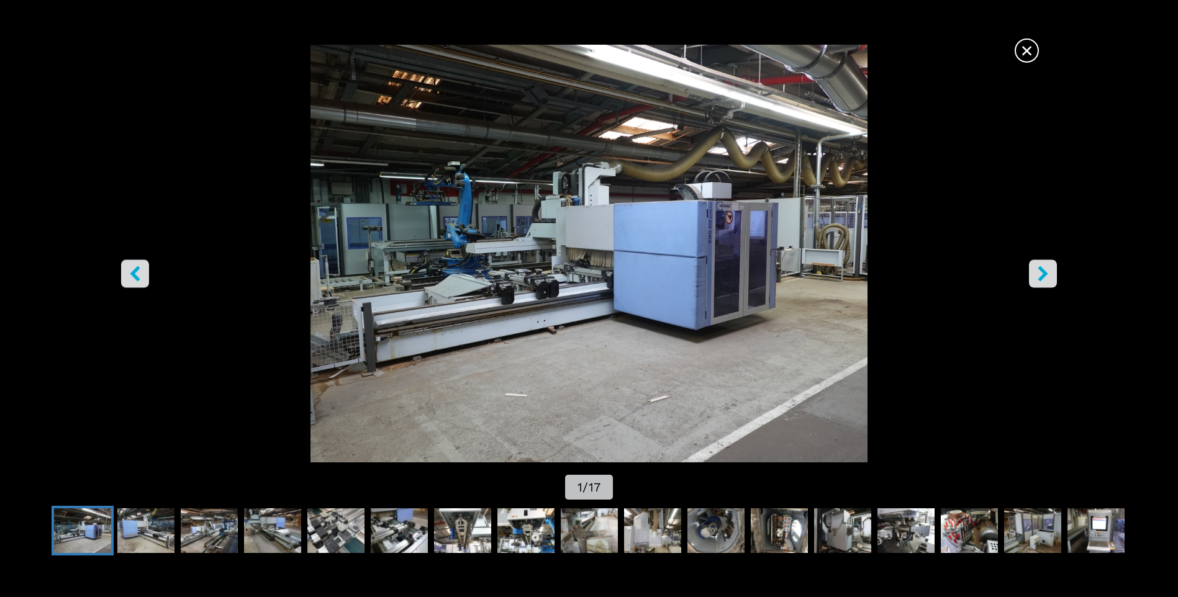
click at [1043, 276] on icon "right-button" at bounding box center [1043, 274] width 10 height 16
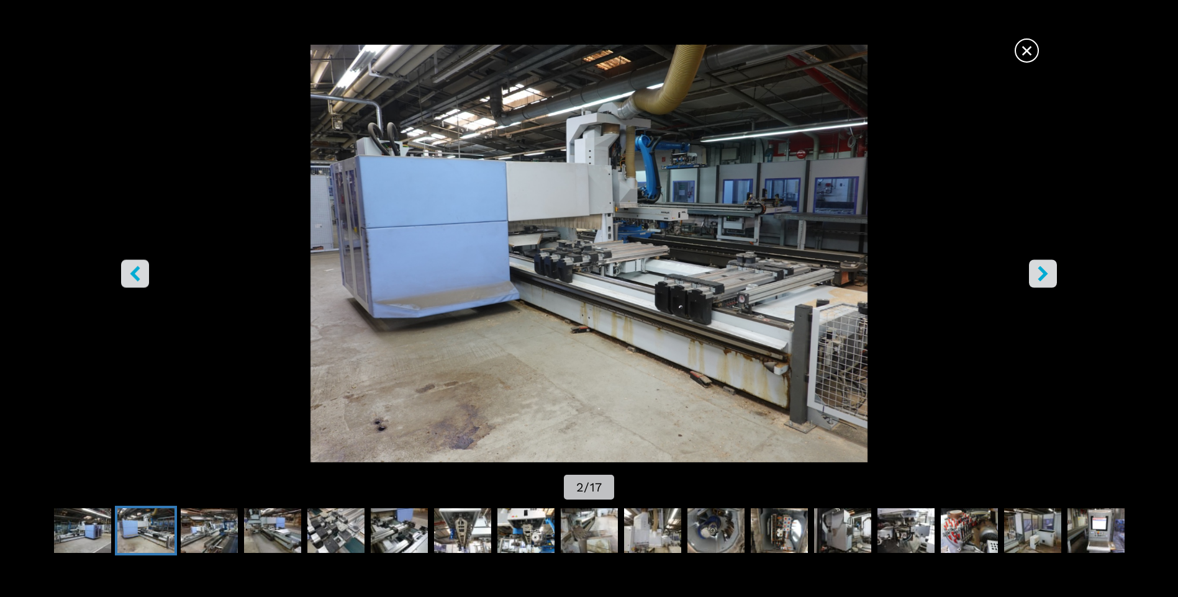
click at [1043, 276] on icon "right-button" at bounding box center [1043, 274] width 10 height 16
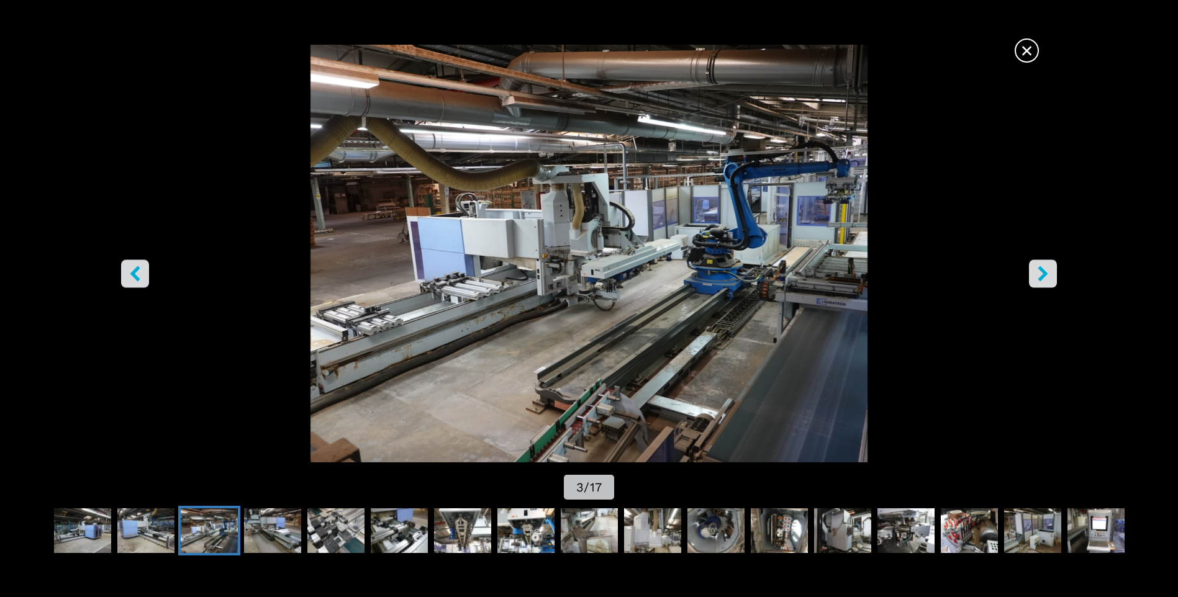
click at [1043, 276] on icon "right-button" at bounding box center [1043, 274] width 10 height 16
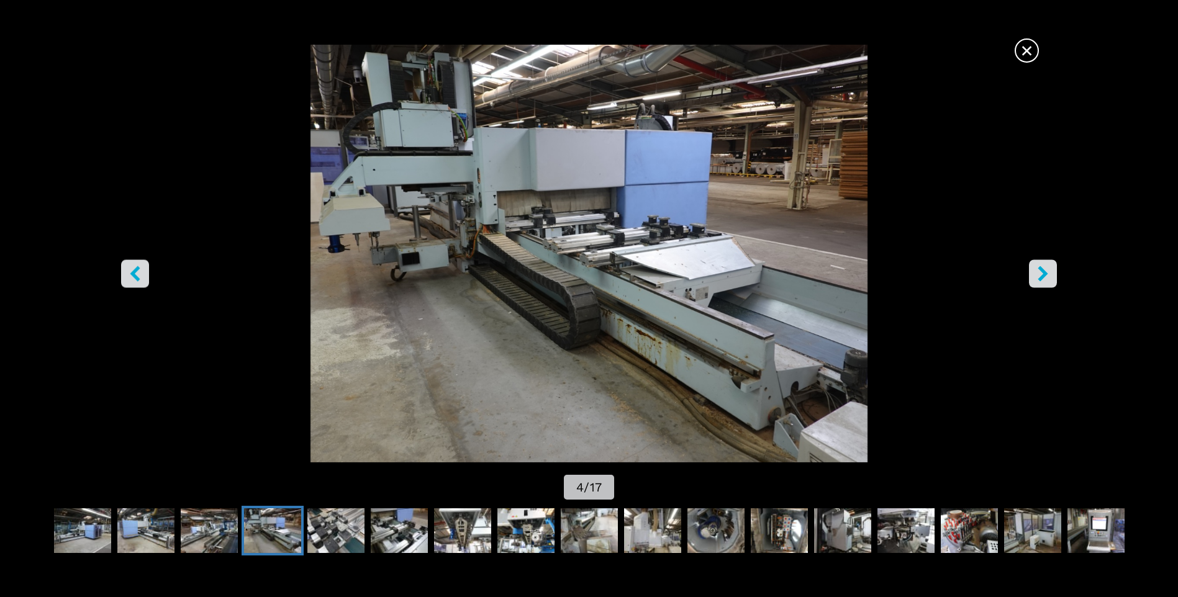
click at [1043, 276] on icon "right-button" at bounding box center [1043, 274] width 10 height 16
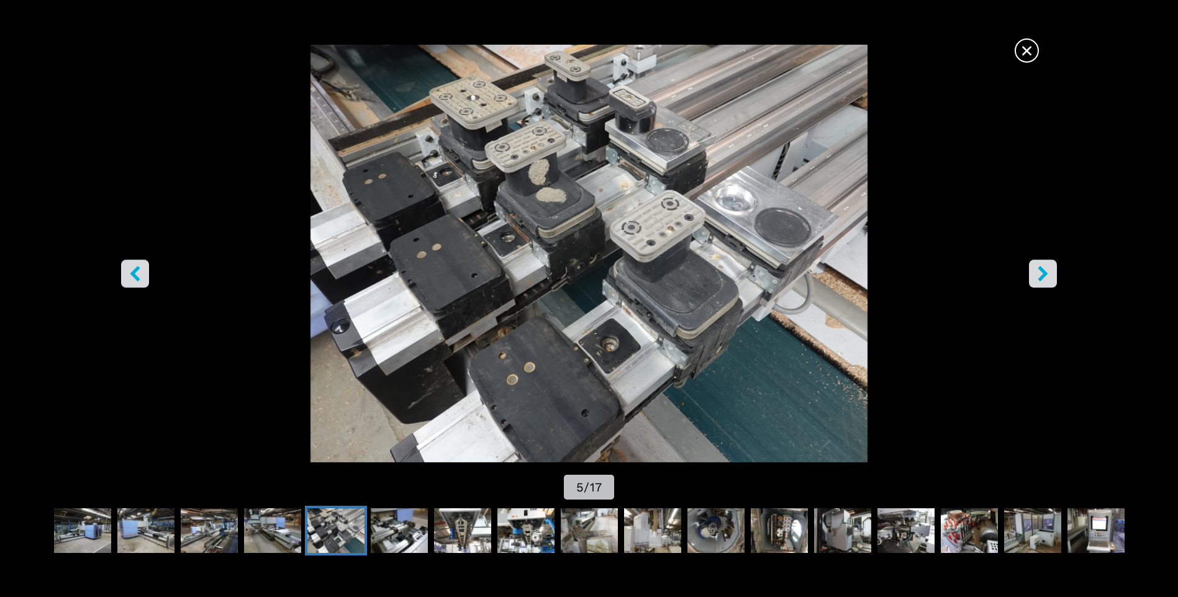
click at [1043, 276] on icon "right-button" at bounding box center [1043, 274] width 10 height 16
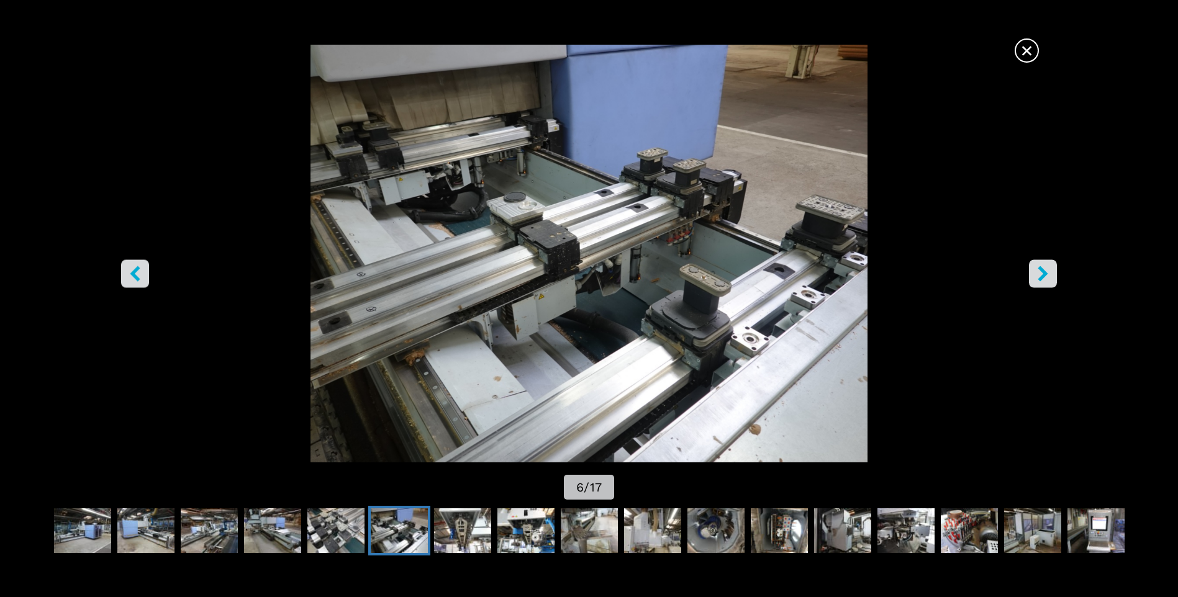
click at [1026, 52] on span "×" at bounding box center [1027, 48] width 22 height 22
